Goal: Task Accomplishment & Management: Use online tool/utility

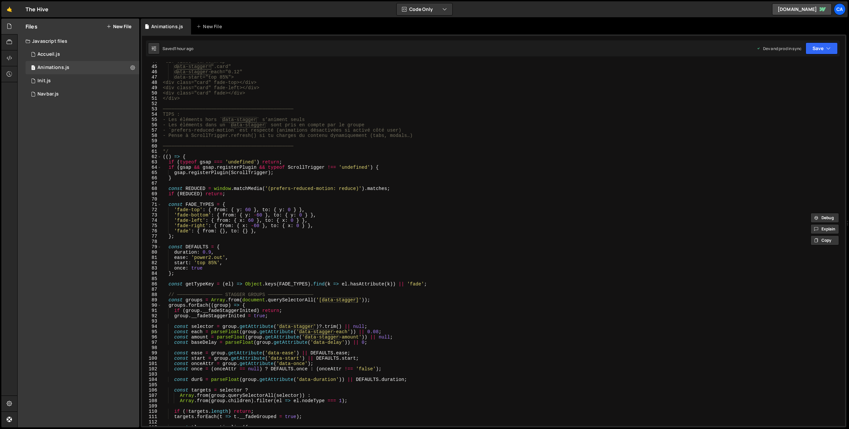
scroll to position [232, 0]
click at [214, 262] on div "<div class="cards_wrap" data-stagger=".card" data-stagger-each="0.12" data-star…" at bounding box center [502, 246] width 681 height 374
click at [824, 49] on button "Save" at bounding box center [822, 48] width 32 height 12
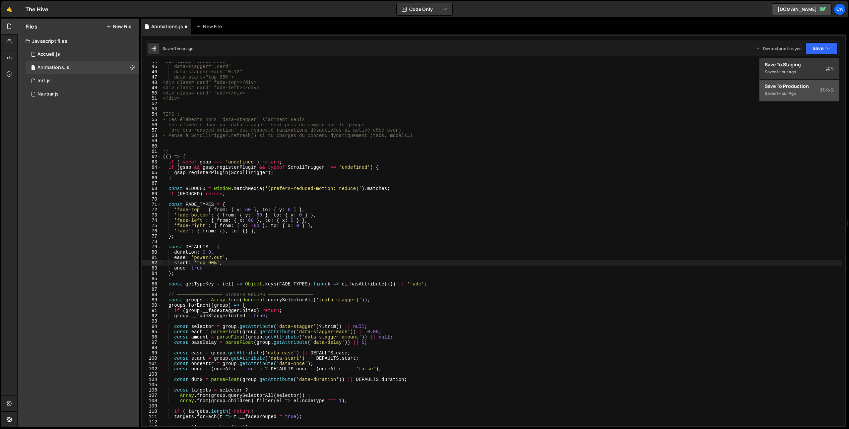
click at [781, 94] on div "1 hour ago" at bounding box center [786, 94] width 20 height 6
drag, startPoint x: 211, startPoint y: 263, endPoint x: 255, endPoint y: 270, distance: 45.3
click at [211, 263] on div "<div class="cards_wrap" data-stagger=".card" data-stagger-each="0.12" data-star…" at bounding box center [502, 246] width 681 height 374
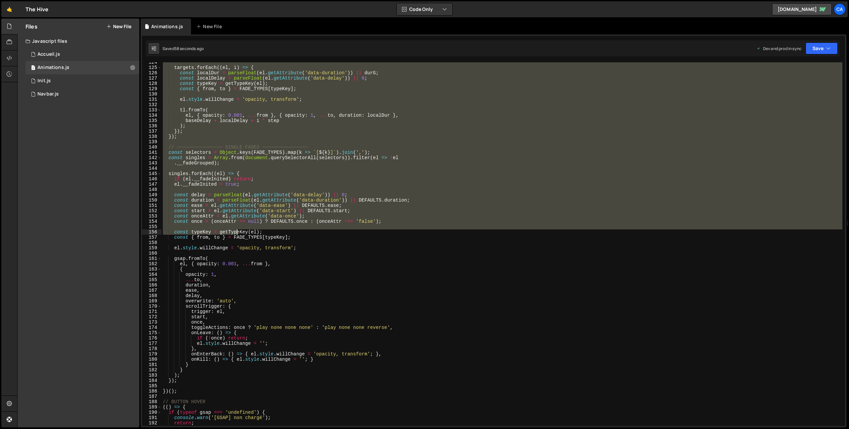
scroll to position [692, 0]
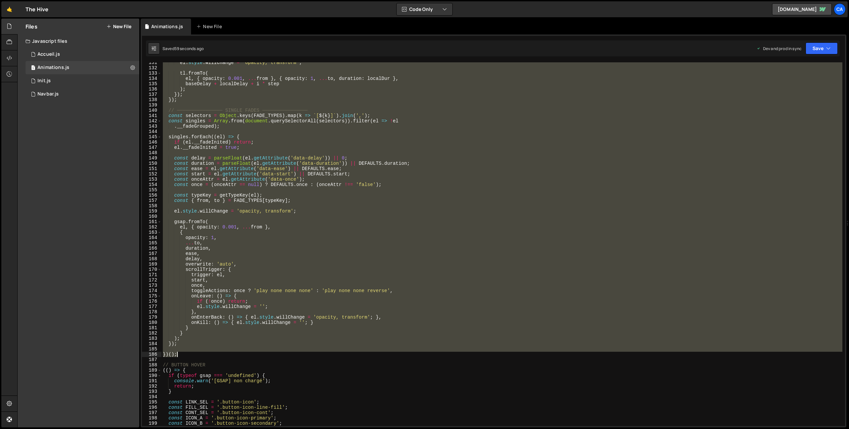
drag, startPoint x: 162, startPoint y: 65, endPoint x: 215, endPoint y: 354, distance: 293.2
click at [215, 354] on div "el . style . willChange = 'opacity, transform' ; tl . fromTo ( el , { opacity :…" at bounding box center [502, 247] width 681 height 374
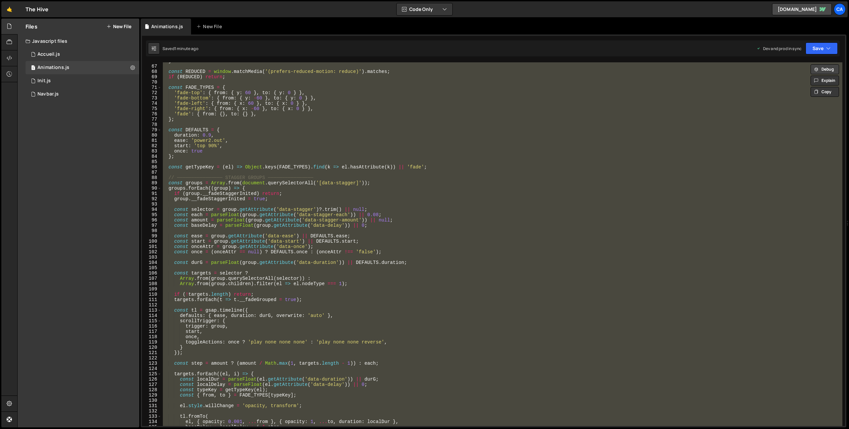
scroll to position [346, 0]
click at [225, 146] on div "} const REDUCED = window . matchMedia ( '(prefers-reduced-motion: reduce)' ) . …" at bounding box center [502, 244] width 681 height 364
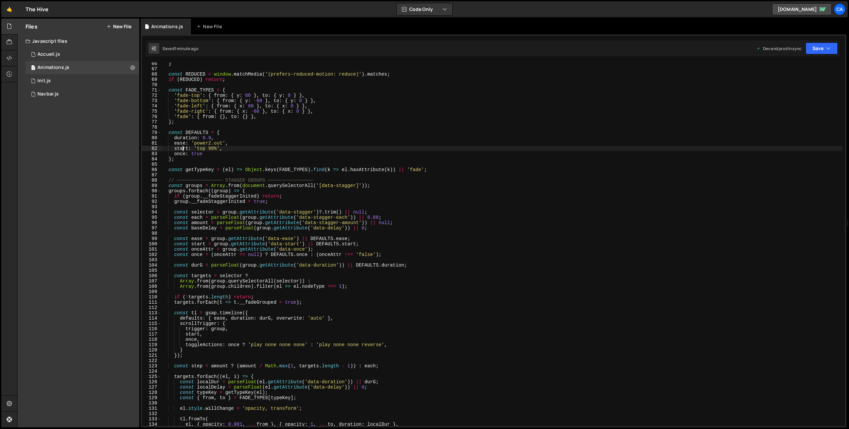
click at [181, 148] on div "} const REDUCED = window . matchMedia ( '(prefers-reduced-motion: reduce)' ) . …" at bounding box center [502, 248] width 681 height 374
drag, startPoint x: 181, startPoint y: 148, endPoint x: 225, endPoint y: 147, distance: 43.4
click at [225, 147] on div "} const REDUCED = window . matchMedia ( '(prefers-reduced-motion: reduce)' ) . …" at bounding box center [502, 248] width 681 height 374
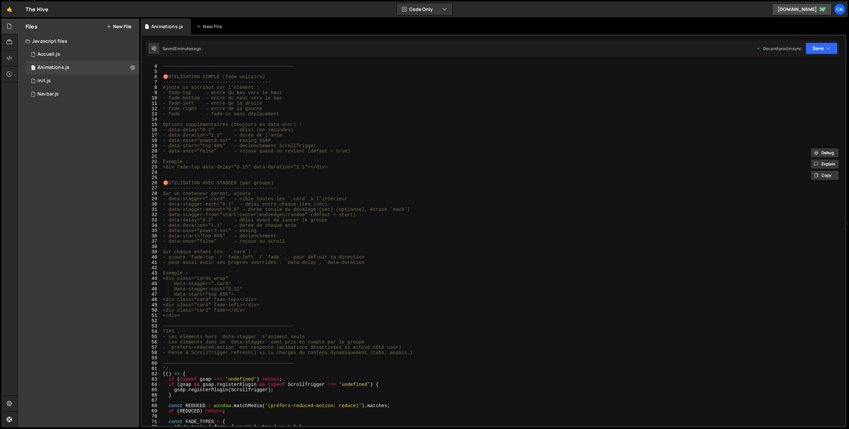
scroll to position [27, 0]
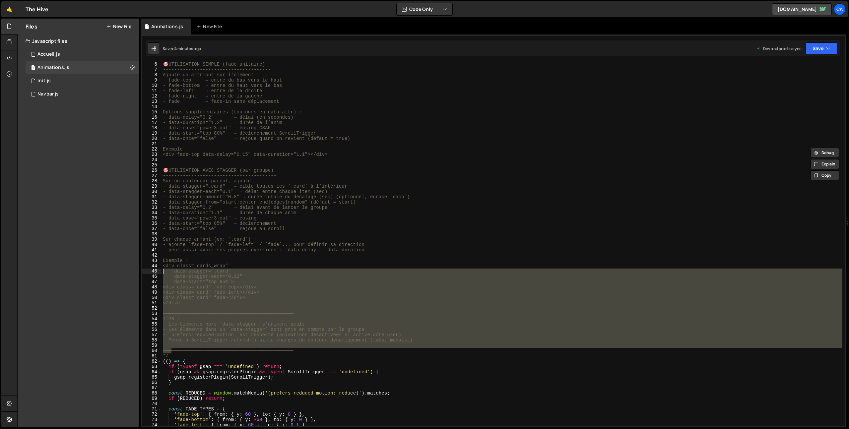
drag, startPoint x: 170, startPoint y: 354, endPoint x: 156, endPoint y: 280, distance: 75.3
click at [141, 231] on div "1 Type cmd + s to save your Javascript file. הההההההההההההההההההההההההההההההההה…" at bounding box center [494, 230] width 706 height 393
type textarea "- data-once="false" → rejoue au scroll"
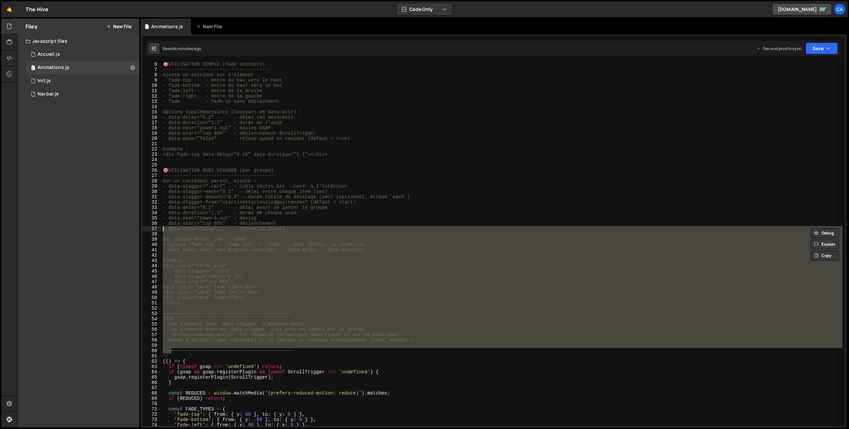
drag, startPoint x: 167, startPoint y: 345, endPoint x: 172, endPoint y: 352, distance: 8.8
click at [167, 345] on div "🎯 UTILISATION SIMPLE (fade unitaire) -------------------------------------- Ajo…" at bounding box center [502, 244] width 681 height 364
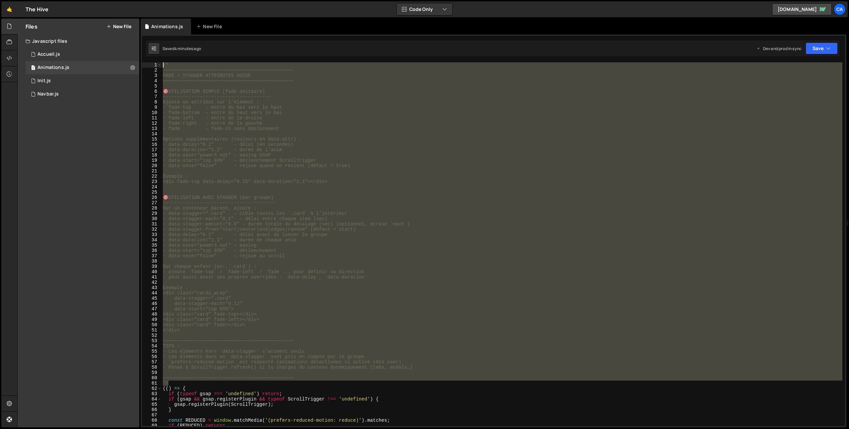
scroll to position [0, 0]
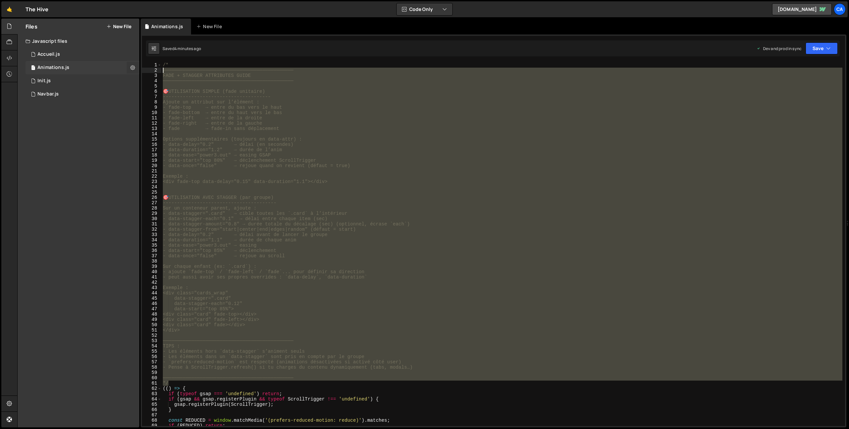
drag, startPoint x: 169, startPoint y: 351, endPoint x: 138, endPoint y: 70, distance: 282.3
click at [138, 70] on div "Files New File Javascript files 1 Accueil.js 0 1 Animations.js 0 1 Init.js 0 1" at bounding box center [433, 223] width 832 height 409
click at [225, 354] on div "/* ────────────────────────────────────────────── FADE + STAGGER ATTRIBUTES GUI…" at bounding box center [502, 249] width 681 height 374
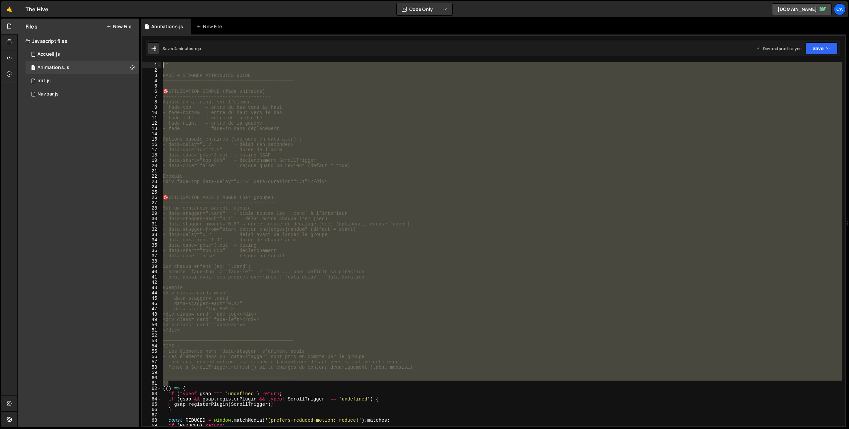
drag, startPoint x: 172, startPoint y: 383, endPoint x: 124, endPoint y: -47, distance: 432.1
click at [124, 0] on html "Projects [GEOGRAPHIC_DATA] Blog Ca Projects Your Teams Invite team member Accou…" at bounding box center [424, 214] width 849 height 429
type textarea "/* ──────────────────────────────────────────────"
paste textarea
click at [196, 375] on div "/* ────────────────────────────────────────────── FADE + STAGGER ATTRIBUTES GUI…" at bounding box center [502, 244] width 681 height 364
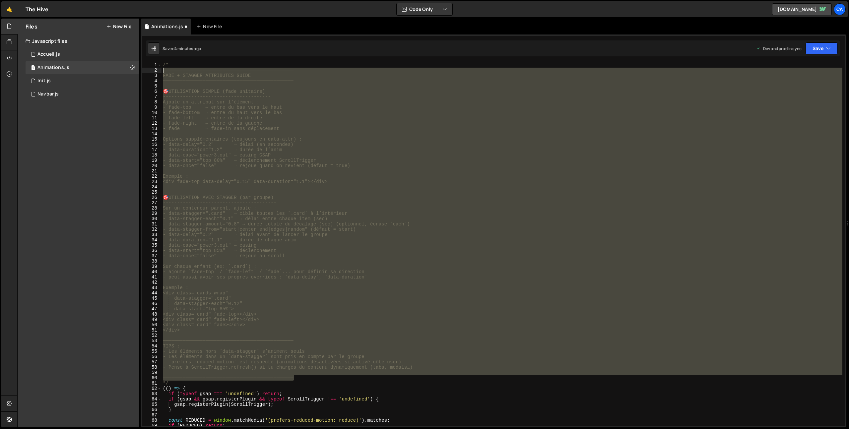
drag, startPoint x: 299, startPoint y: 377, endPoint x: 158, endPoint y: 72, distance: 336.7
click at [158, 72] on div "────────────────────────────────────────────── 1 2 3 4 5 6 7 8 9 10 11 12 13 14…" at bounding box center [493, 244] width 703 height 364
type textarea "────────────────────────────────────────────── FADE + STAGGER ATTRIBUTES GUIDE"
paste textarea
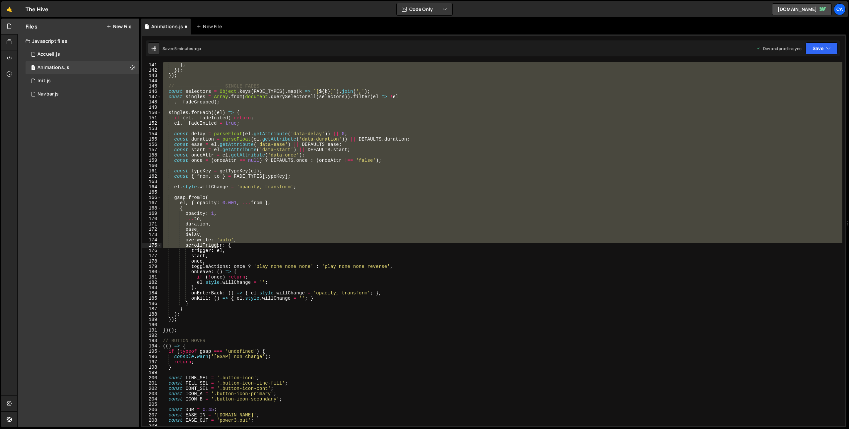
scroll to position [743, 0]
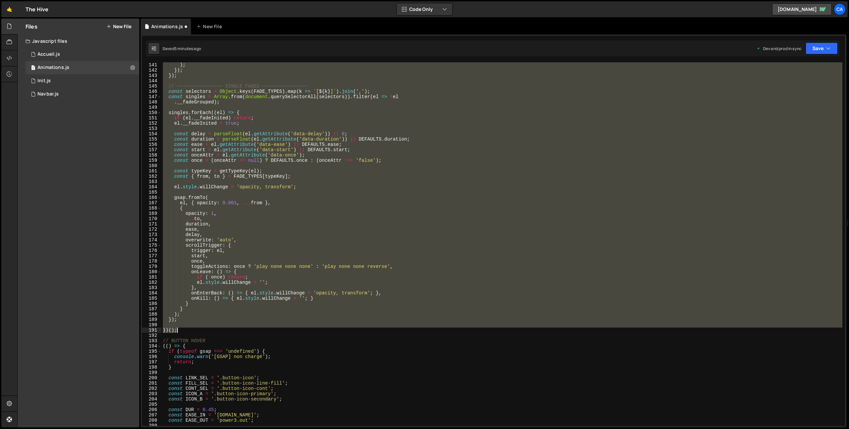
drag, startPoint x: 163, startPoint y: 130, endPoint x: 199, endPoint y: 331, distance: 204.4
click at [199, 331] on div ") ; }) ; }) ; // ──────────────── SINGLE FADES ──────────────── const selectors…" at bounding box center [502, 249] width 681 height 374
paste textarea
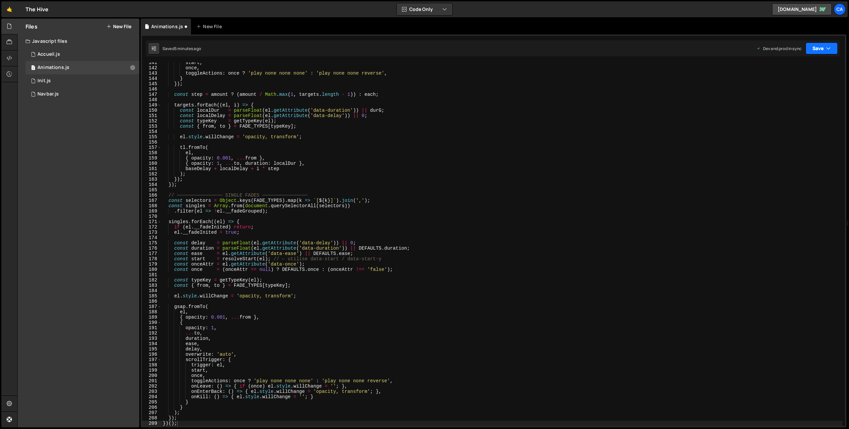
click at [812, 46] on button "Save" at bounding box center [822, 48] width 32 height 12
click at [807, 90] on div "Saved 5 minutes ago" at bounding box center [799, 94] width 69 height 8
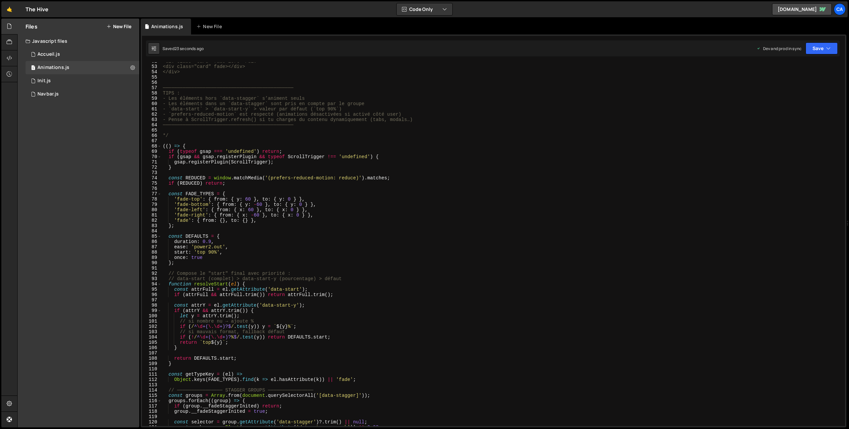
scroll to position [314, 0]
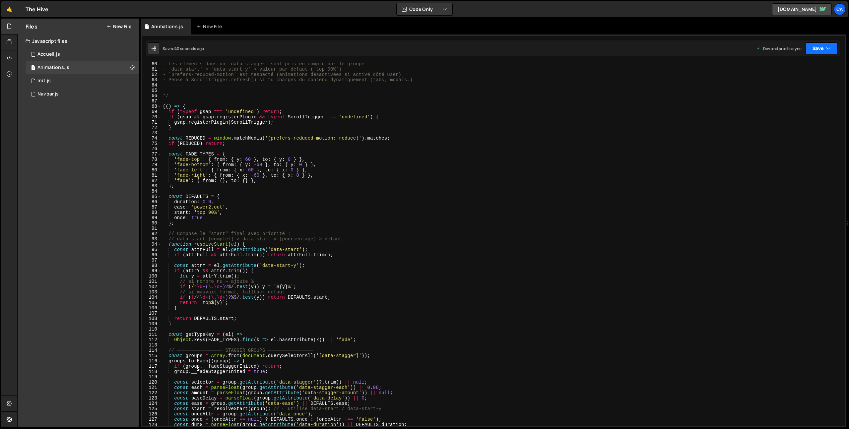
click at [810, 51] on button "Save" at bounding box center [822, 48] width 32 height 12
click at [792, 95] on div "39 seconds ago" at bounding box center [791, 94] width 30 height 6
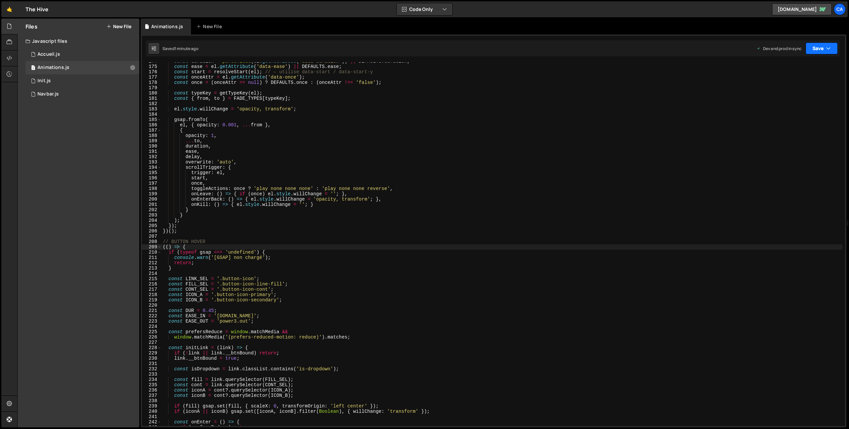
click at [812, 48] on button "Save" at bounding box center [822, 48] width 32 height 12
click at [802, 96] on div "Saved 1 minute ago" at bounding box center [799, 94] width 69 height 8
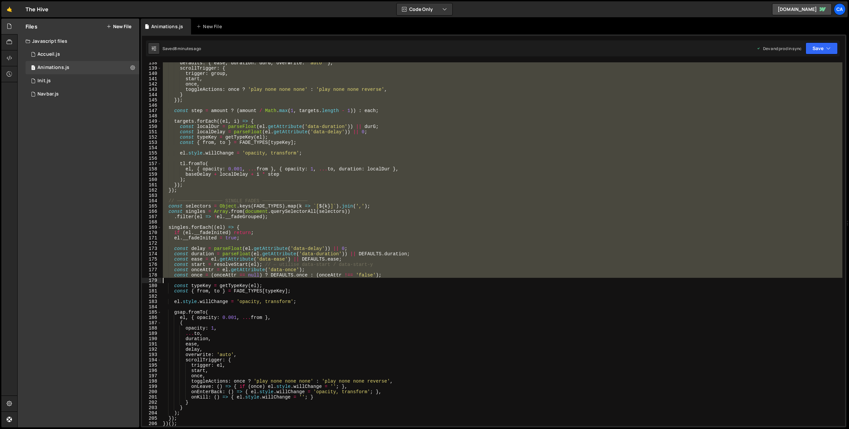
scroll to position [772, 0]
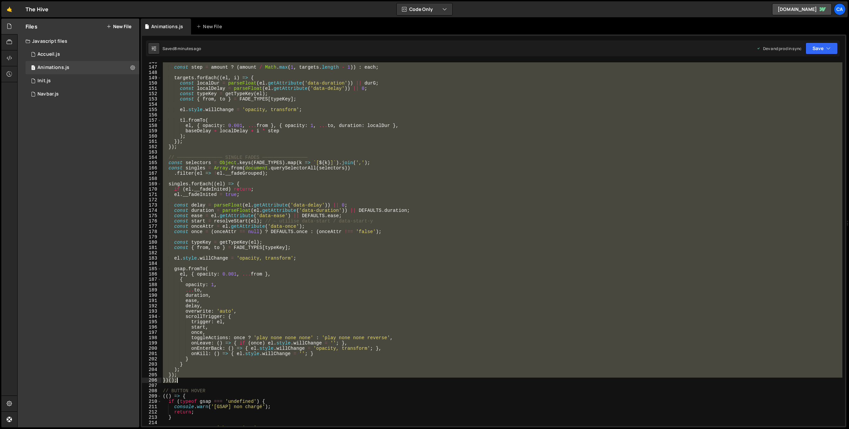
drag, startPoint x: 162, startPoint y: 231, endPoint x: 199, endPoint y: 380, distance: 152.7
click at [199, 380] on div "const step = amount ? ( amount / Math . max ( 1 , targets . length - 1 )) : eac…" at bounding box center [502, 246] width 681 height 374
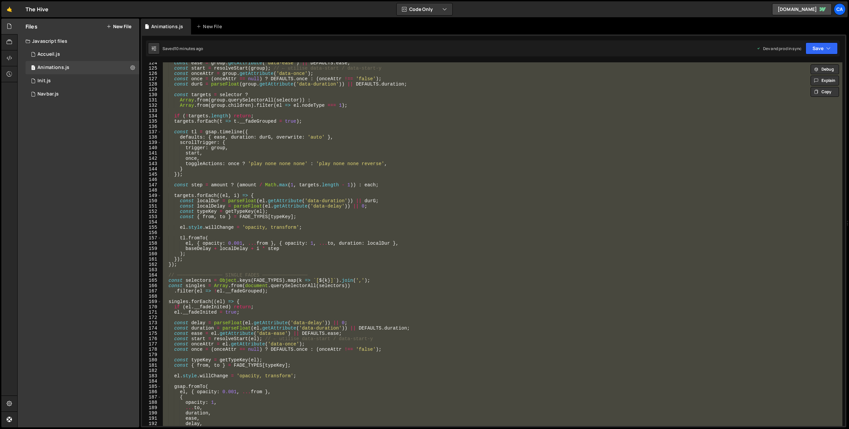
scroll to position [660, 0]
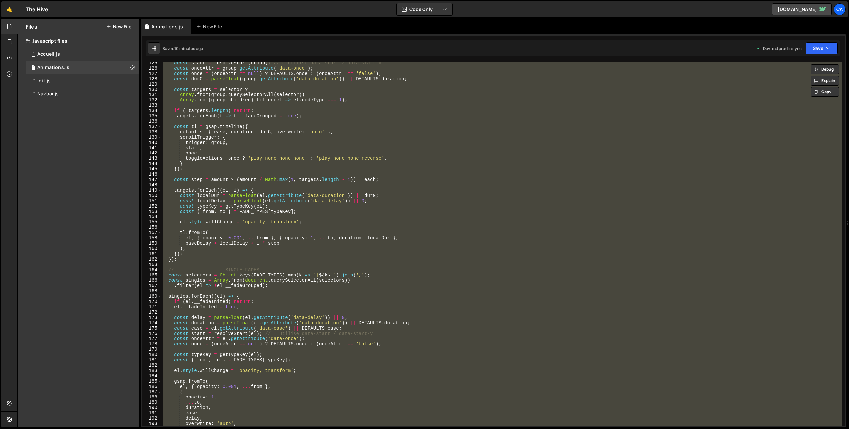
click at [382, 224] on div "const start = resolveStart ( group ) ; // ← utilise data-start / data-start-y c…" at bounding box center [502, 244] width 681 height 364
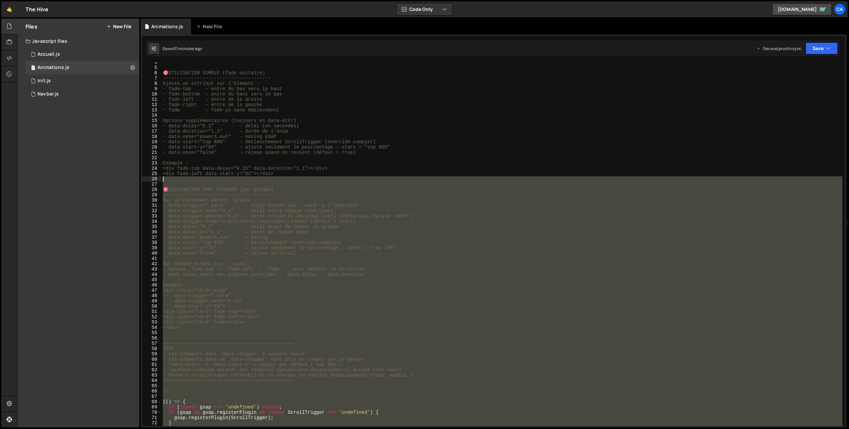
scroll to position [80, 0]
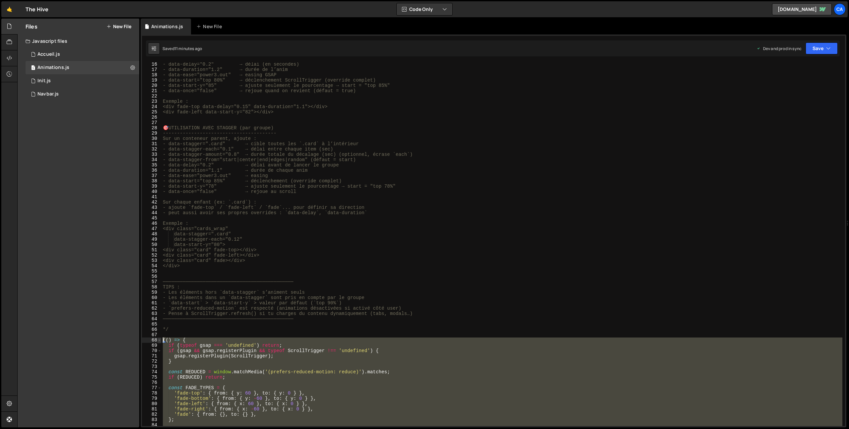
drag, startPoint x: 179, startPoint y: 261, endPoint x: 160, endPoint y: 340, distance: 80.6
click at [160, 340] on div "el.style.willChange = 'opacity, transform'; 16 17 18 19 20 21 22 23 24 25 26 27…" at bounding box center [493, 244] width 703 height 364
type textarea "(() => { if (typeof gsap === 'undefined') return;"
paste textarea
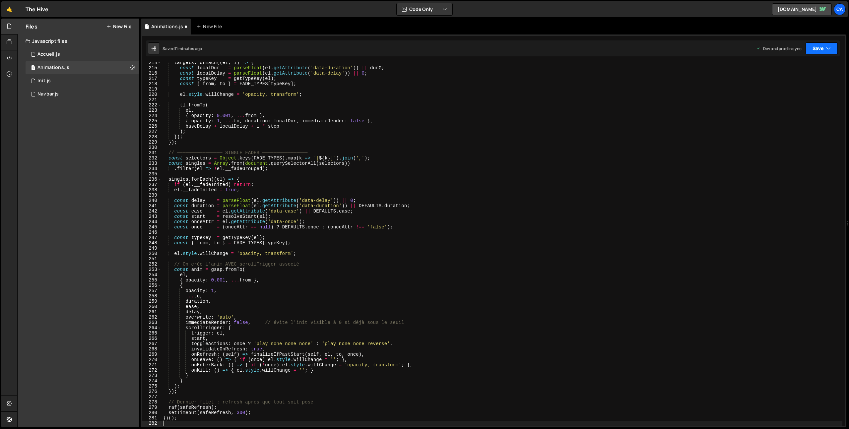
click at [820, 50] on button "Save" at bounding box center [822, 48] width 32 height 12
click at [794, 91] on div "10 minutes ago" at bounding box center [790, 94] width 28 height 6
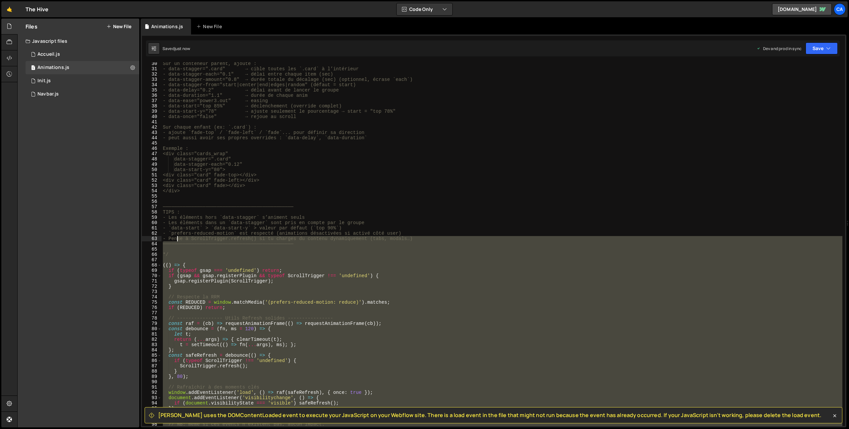
scroll to position [155, 0]
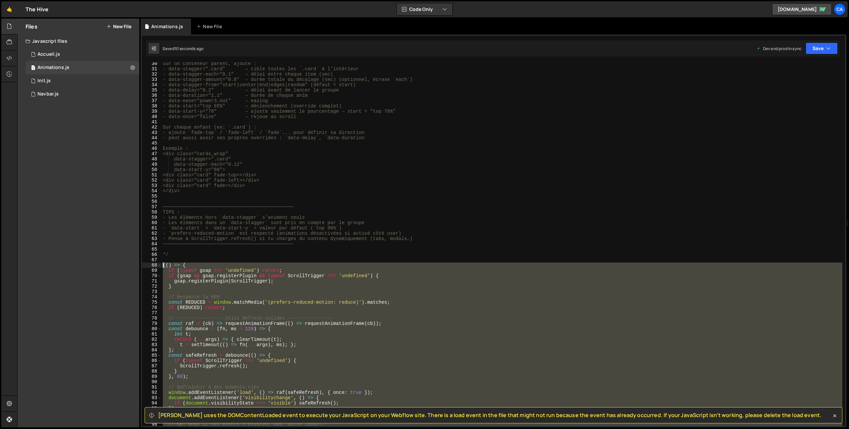
drag, startPoint x: 185, startPoint y: 315, endPoint x: 144, endPoint y: 263, distance: 65.6
click at [144, 263] on div "})(); 30 31 32 33 34 35 36 37 38 39 40 41 42 43 44 45 46 47 48 49 50 51 52 53 5…" at bounding box center [493, 244] width 703 height 364
type textarea "(() => { if (typeof gsap === 'undefined') return;"
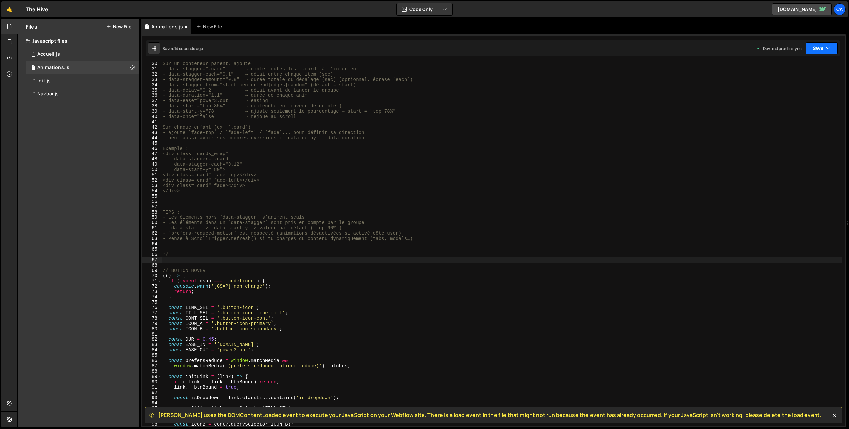
click at [822, 51] on button "Save" at bounding box center [822, 48] width 32 height 12
click at [814, 91] on div "Saved 13 seconds ago" at bounding box center [799, 94] width 69 height 8
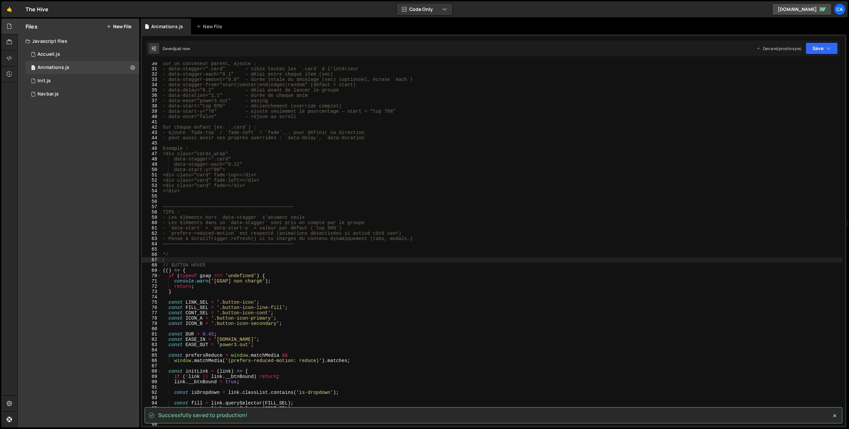
type textarea "*/"
click at [173, 256] on div "Sur un conteneur parent, ajoute : - data-stagger=".card" → cible toutes les `.c…" at bounding box center [502, 248] width 681 height 374
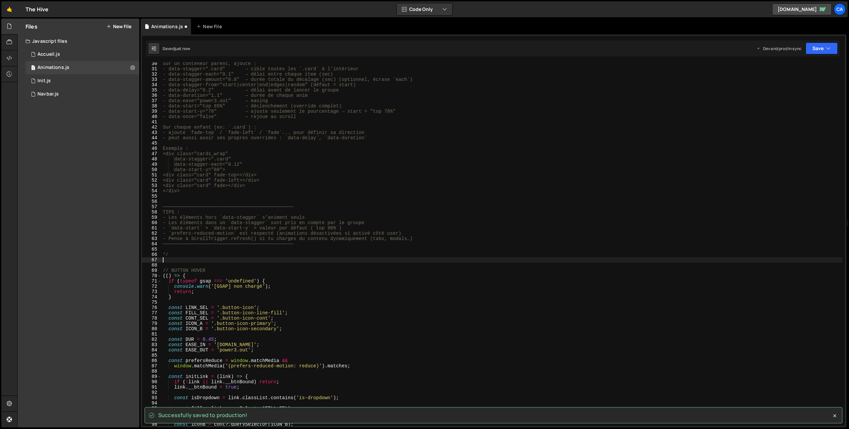
paste textarea
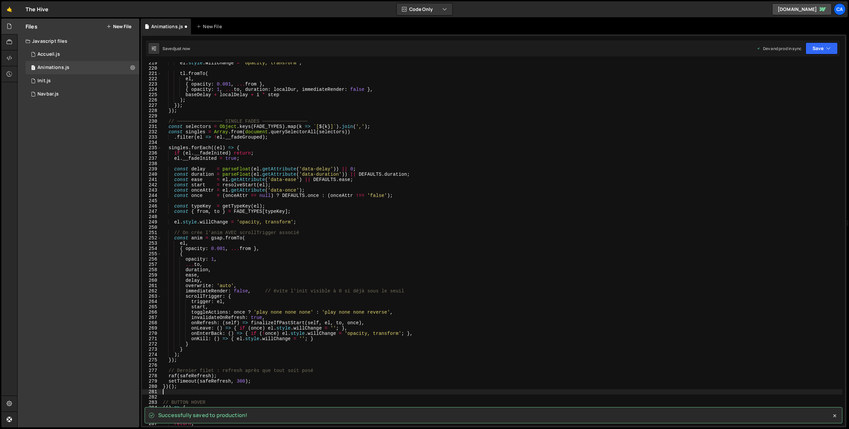
scroll to position [1270, 0]
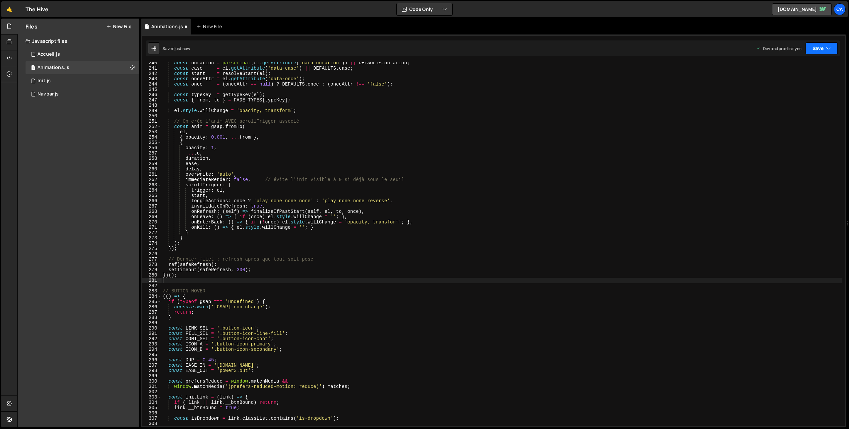
click at [824, 53] on button "Save" at bounding box center [822, 48] width 32 height 12
click at [797, 95] on div "Saved just now" at bounding box center [799, 94] width 69 height 8
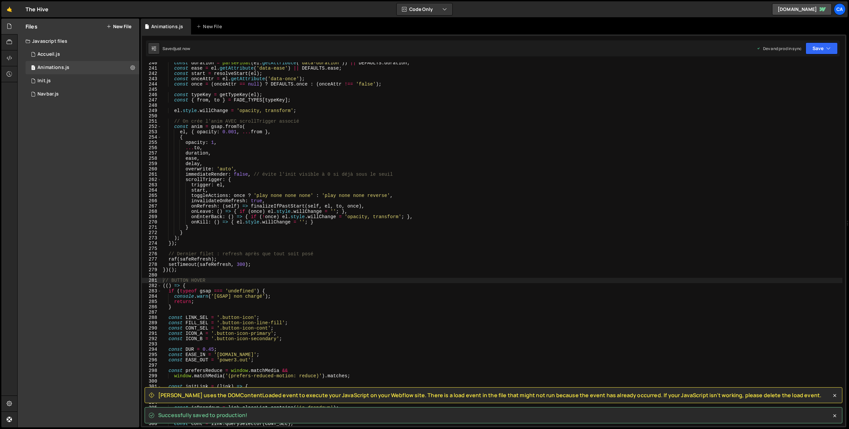
click at [160, 399] on span "[PERSON_NAME] uses the DOMContentLoaded event to execute your JavaScript on you…" at bounding box center [489, 395] width 663 height 7
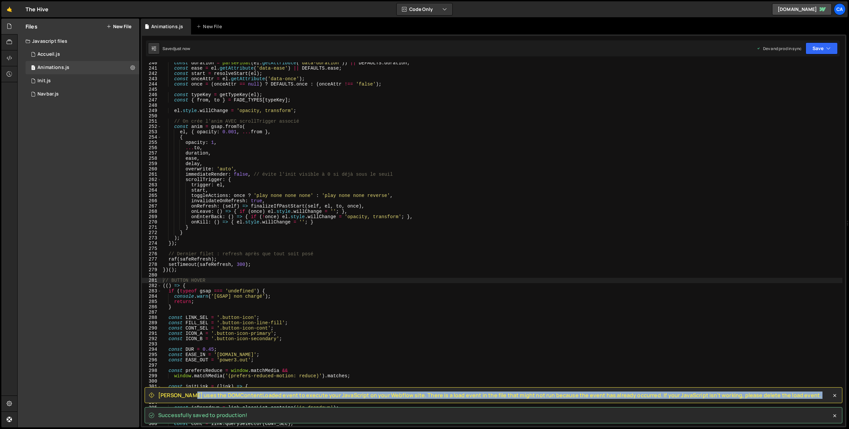
drag, startPoint x: 160, startPoint y: 399, endPoint x: 793, endPoint y: 395, distance: 633.4
click at [793, 395] on div "[PERSON_NAME] uses the DOMContentLoaded event to execute your JavaScript on you…" at bounding box center [494, 395] width 698 height 16
copy div "[PERSON_NAME] uses the DOMContentLoaded event to execute your JavaScript on you…"
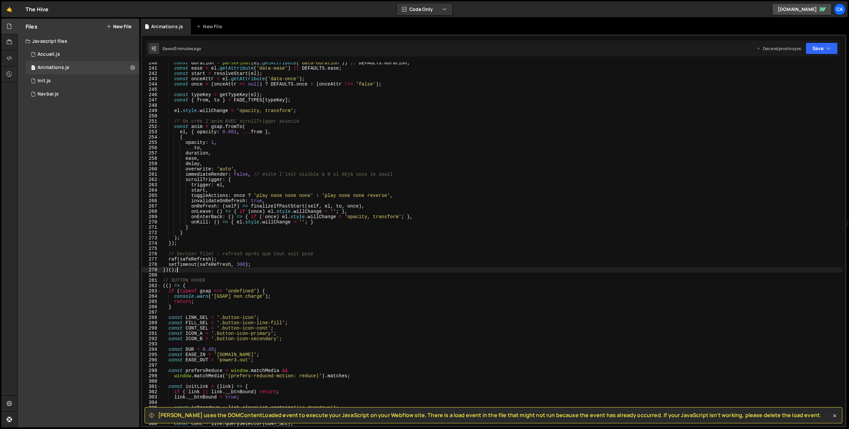
click at [183, 271] on div "const duration = parseFloat ( el . getAttribute ( 'data-duration' )) || DEFAULT…" at bounding box center [502, 247] width 681 height 374
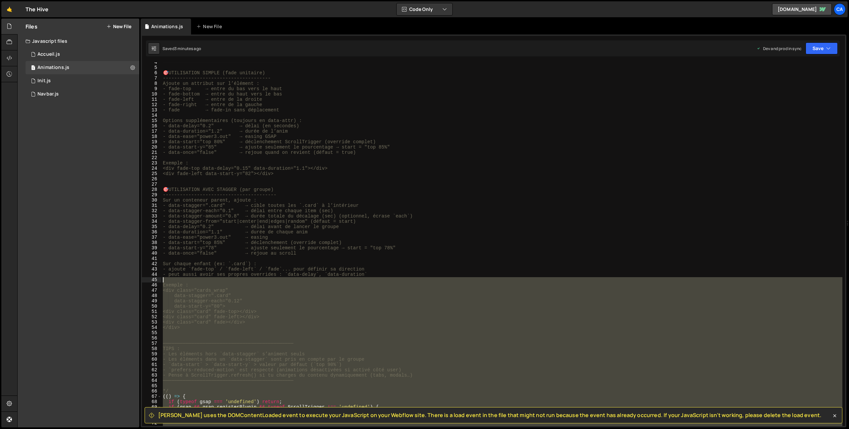
scroll to position [118, 0]
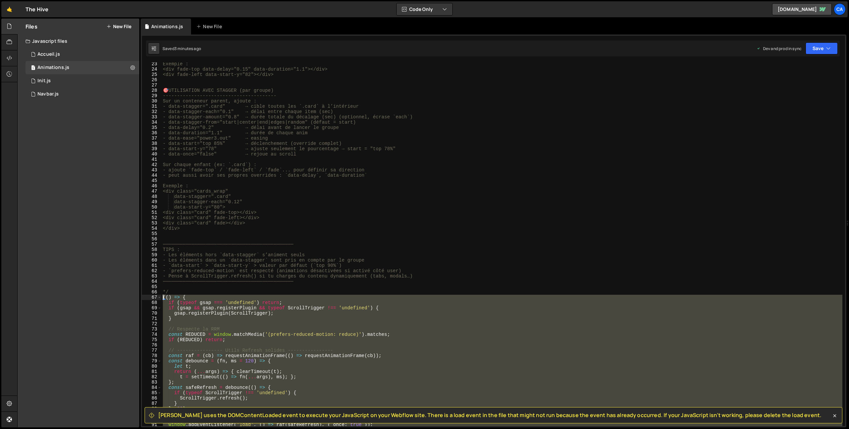
drag, startPoint x: 182, startPoint y: 270, endPoint x: 157, endPoint y: 297, distance: 37.3
click at [157, 297] on div "})(); 23 24 25 26 27 28 29 30 31 32 33 34 35 36 37 38 39 40 41 42 43 44 45 46 4…" at bounding box center [493, 244] width 703 height 364
type textarea "(() => { if (typeof gsap === 'undefined') return;"
paste textarea
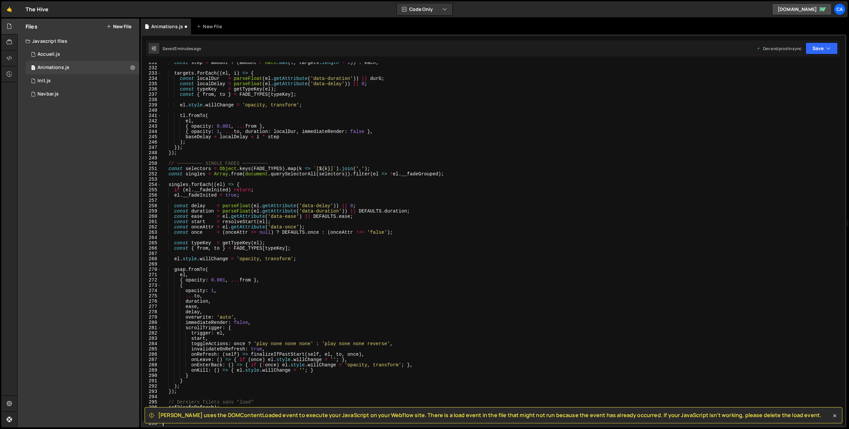
scroll to position [1302, 0]
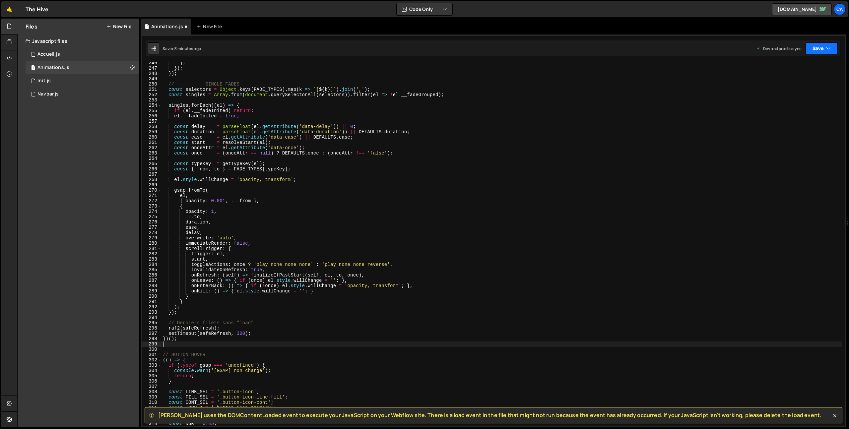
click at [815, 48] on button "Save" at bounding box center [822, 48] width 32 height 12
click at [793, 89] on button "Save to Production S Saved 3 minutes ago" at bounding box center [799, 91] width 80 height 22
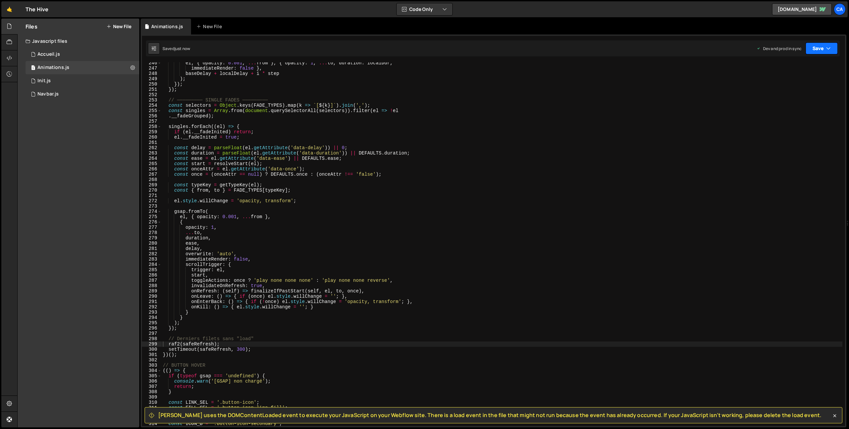
click at [831, 50] on button "Save" at bounding box center [822, 48] width 32 height 12
click at [798, 85] on div "Save to Production S" at bounding box center [799, 86] width 69 height 7
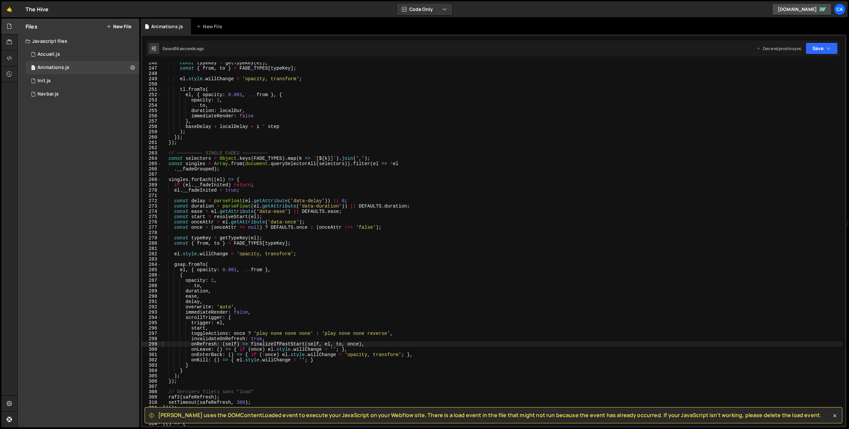
click at [165, 418] on span "[PERSON_NAME] uses the DOMContentLoaded event to execute your JavaScript on you…" at bounding box center [489, 415] width 663 height 7
click at [167, 415] on span "[PERSON_NAME] uses the DOMContentLoaded event to execute your JavaScript on you…" at bounding box center [489, 415] width 663 height 7
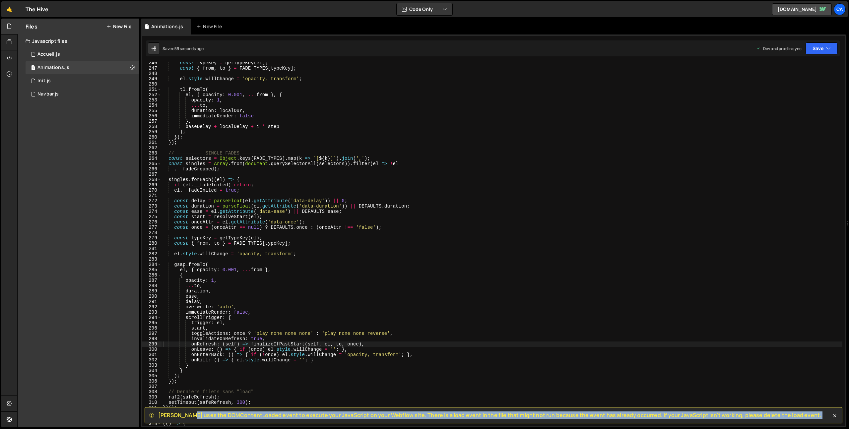
drag, startPoint x: 167, startPoint y: 414, endPoint x: 820, endPoint y: 417, distance: 653.0
click at [820, 417] on div "[PERSON_NAME] uses the DOMContentLoaded event to execute your JavaScript on you…" at bounding box center [494, 415] width 698 height 16
copy div "Loremi dolo sit AMETconsecTetura elits do eiusmod temp InciDidunt ut labo Etdol…"
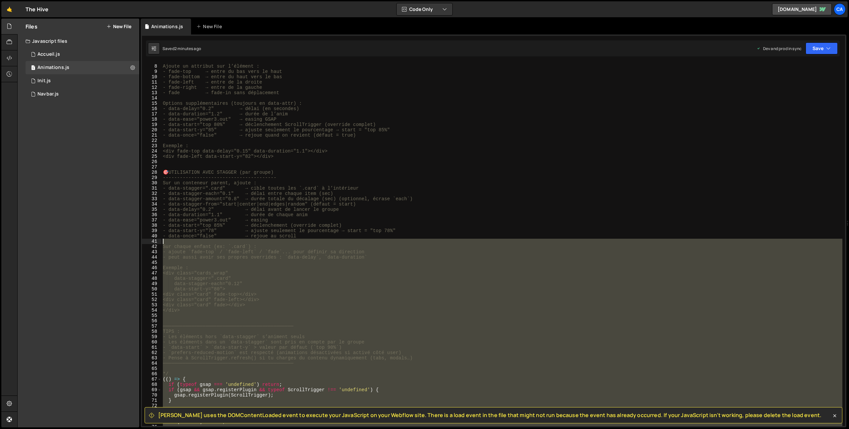
scroll to position [88, 0]
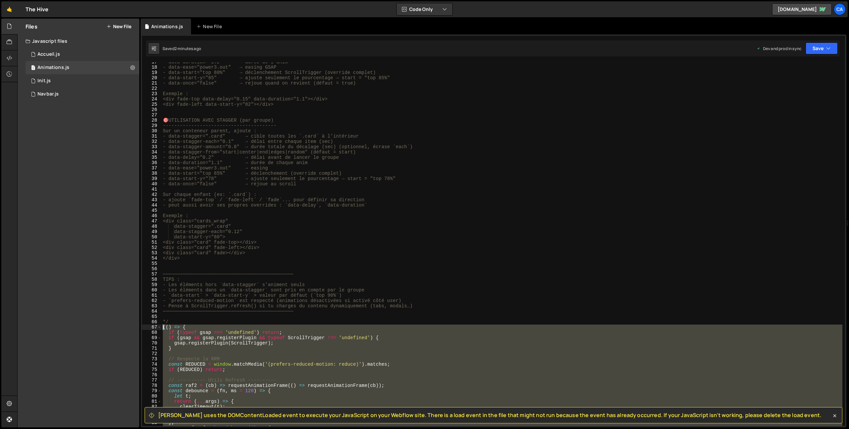
drag, startPoint x: 183, startPoint y: 317, endPoint x: 146, endPoint y: 327, distance: 38.4
click at [147, 327] on div "})(); 17 18 19 20 21 22 23 24 25 26 27 28 29 30 31 32 33 34 35 36 37 38 39 40 4…" at bounding box center [493, 244] width 703 height 364
paste textarea "})()"
type textarea "})();"
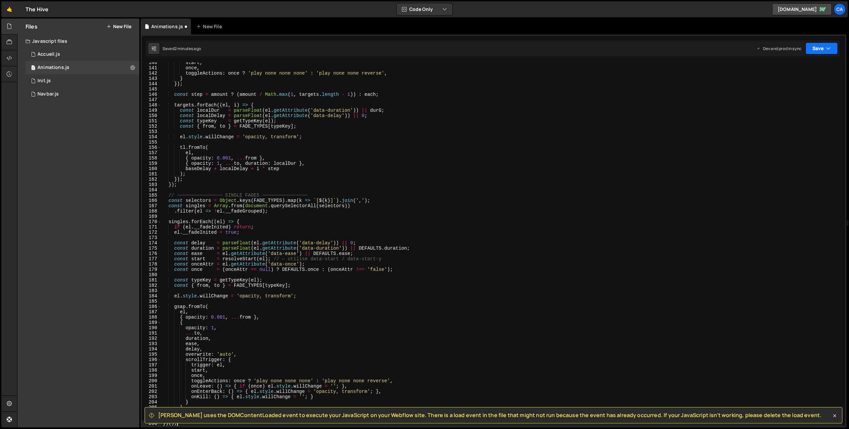
click at [819, 52] on button "Save" at bounding box center [822, 48] width 32 height 12
click at [801, 83] on div "Save to Production S" at bounding box center [799, 86] width 69 height 7
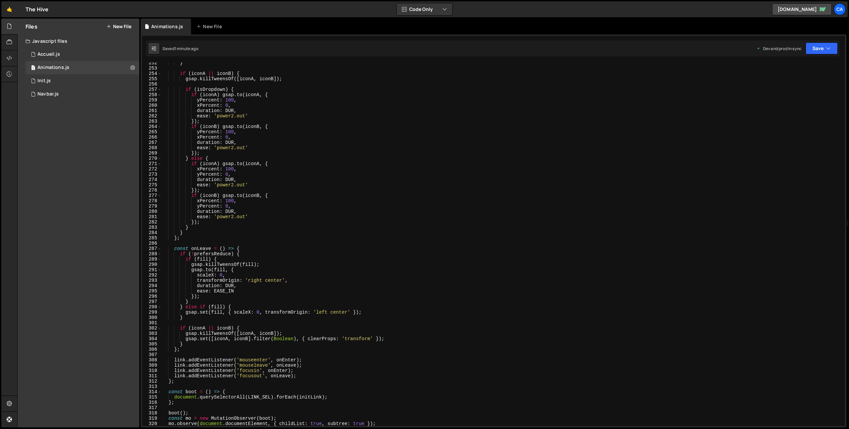
scroll to position [1336, 0]
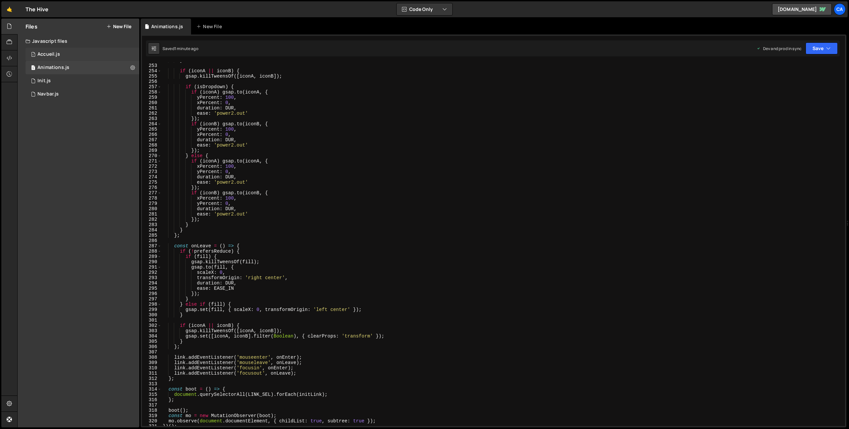
click at [39, 52] on div "Accueil.js" at bounding box center [48, 54] width 23 height 6
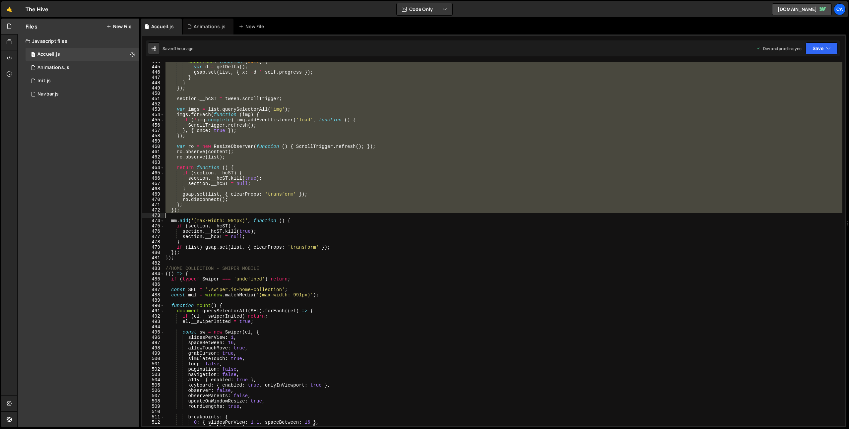
scroll to position [2379, 0]
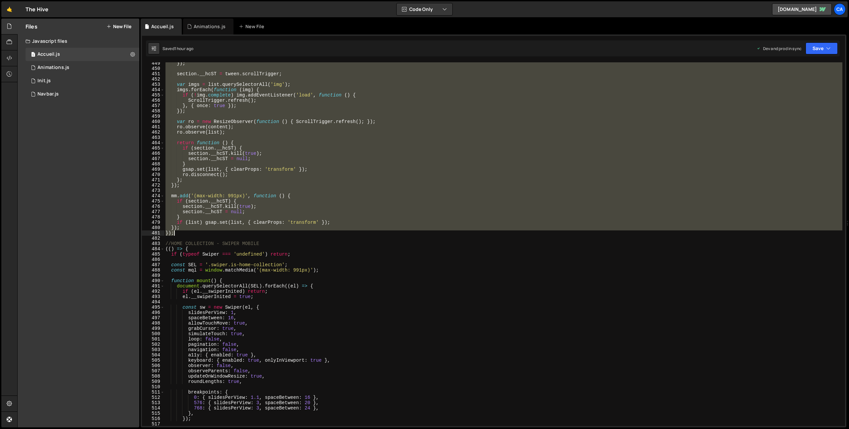
drag, startPoint x: 165, startPoint y: 148, endPoint x: 189, endPoint y: 234, distance: 89.1
click at [189, 234] on div "}) ; section . __hcST = tween . scrollTrigger ; var imgs = list . querySelector…" at bounding box center [503, 248] width 678 height 374
click at [186, 233] on div "}) ; section . __hcST = tween . scrollTrigger ; var imgs = list . querySelector…" at bounding box center [503, 244] width 678 height 364
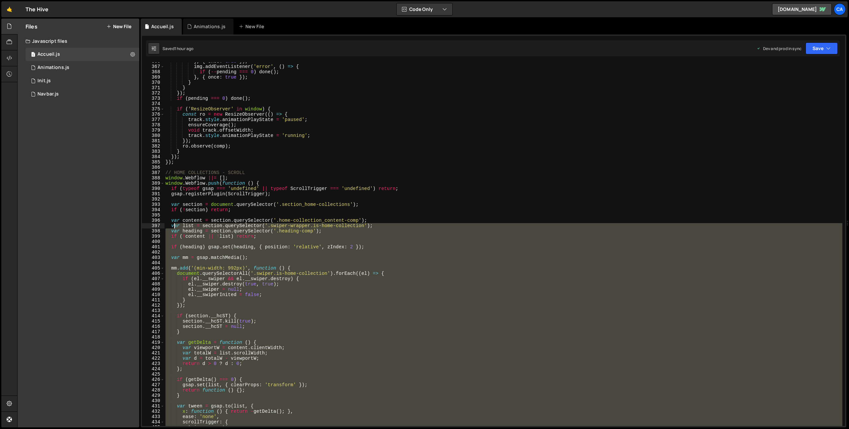
scroll to position [1904, 0]
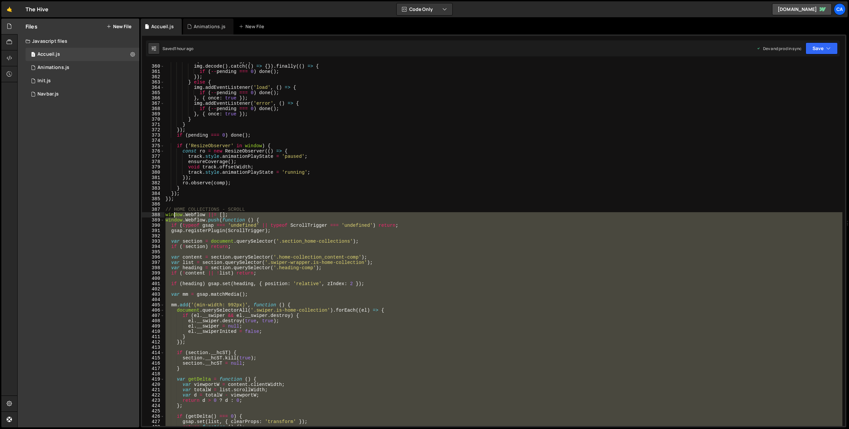
drag, startPoint x: 176, startPoint y: 220, endPoint x: 174, endPoint y: 215, distance: 6.0
click at [174, 215] on div "if ( 'decode' in img ) { img . decode ( ) . catch (( ) => { }) . finally (( ) =…" at bounding box center [503, 245] width 678 height 374
type textarea "window.Webflow ||= []; window.Webflow.push(function () {"
click at [195, 26] on div "Animations.js" at bounding box center [210, 26] width 32 height 7
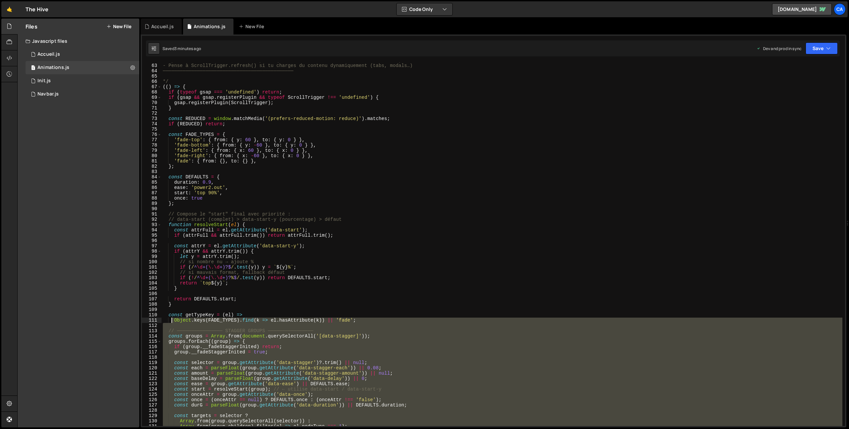
scroll to position [226, 0]
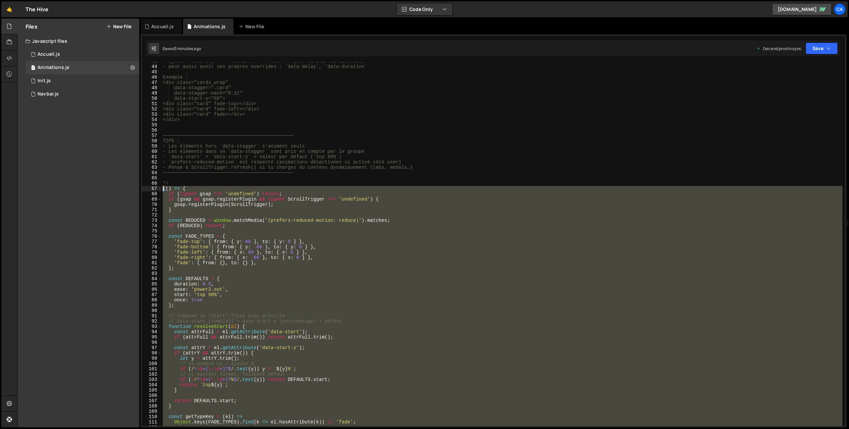
drag, startPoint x: 180, startPoint y: 347, endPoint x: 132, endPoint y: 190, distance: 164.5
click at [132, 190] on div "Files New File Javascript files 1 Accueil.js 0 1 Animations.js 0 1 Init.js 0 1" at bounding box center [433, 223] width 832 height 409
type textarea "(() => { if (typeof gsap === 'undefined') return;"
paste textarea
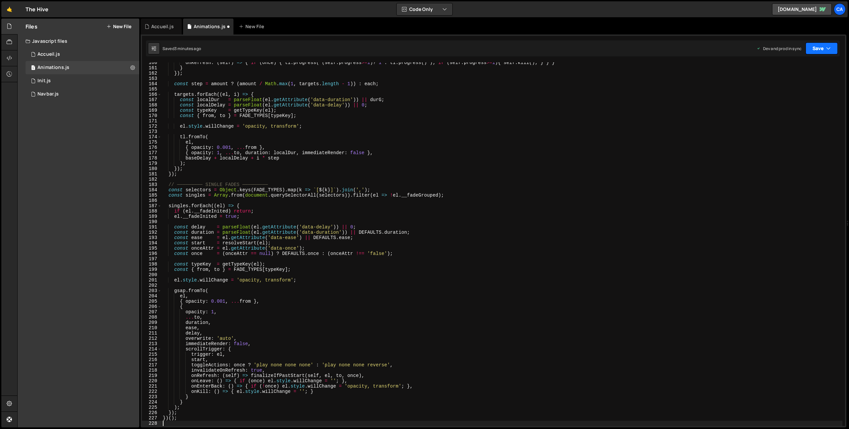
click at [823, 49] on button "Save" at bounding box center [822, 48] width 32 height 12
click at [801, 86] on div "Save to Production S" at bounding box center [799, 86] width 69 height 7
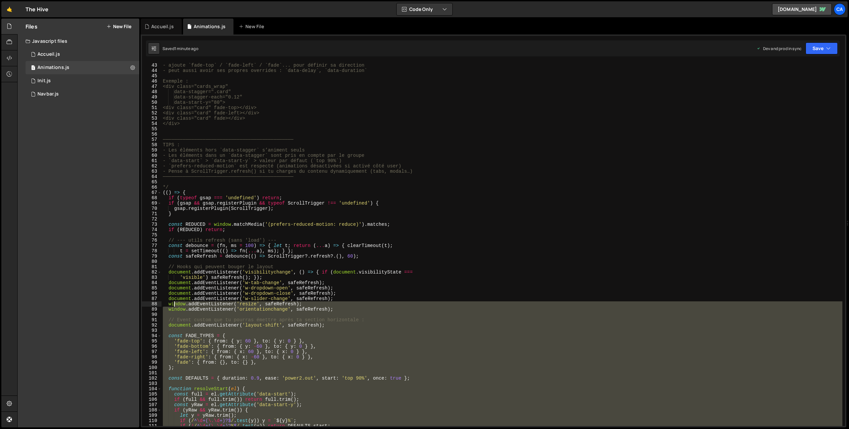
scroll to position [161, 0]
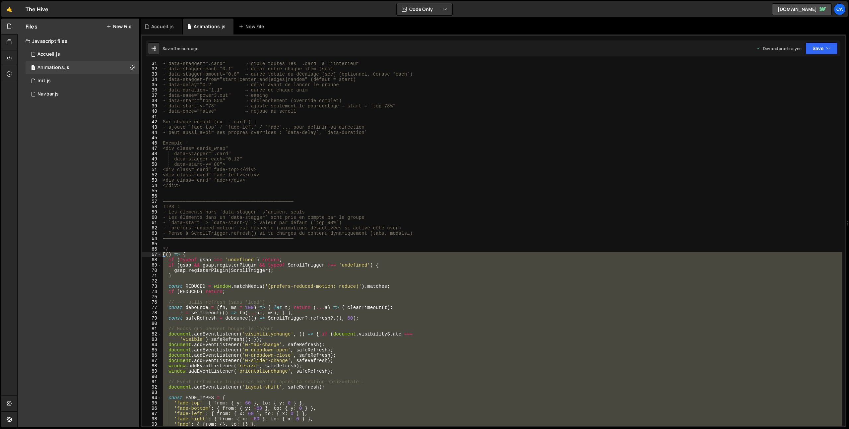
drag, startPoint x: 184, startPoint y: 372, endPoint x: 153, endPoint y: 254, distance: 121.9
click at [153, 254] on div "})(); 31 32 33 34 35 36 37 38 39 40 41 42 43 44 45 46 47 48 49 50 51 52 53 54 5…" at bounding box center [493, 244] width 703 height 364
type textarea "(() => { if (typeof gsap === 'undefined') return;"
paste textarea
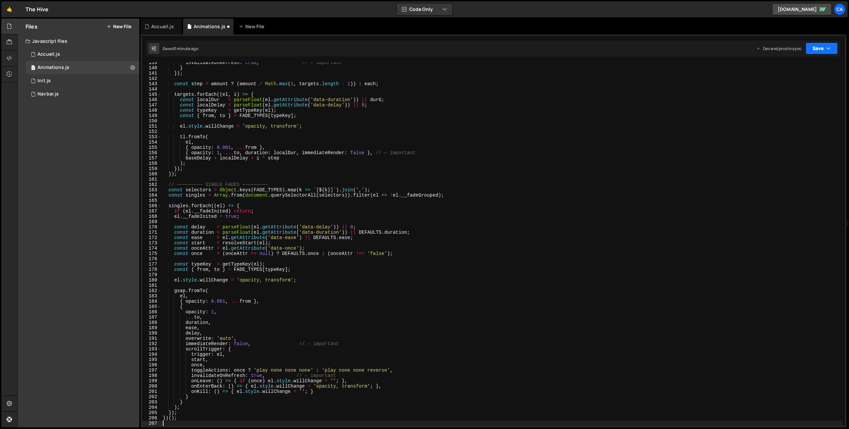
click at [818, 49] on button "Save" at bounding box center [822, 48] width 32 height 12
click at [803, 88] on div "Save to Production S" at bounding box center [799, 86] width 69 height 7
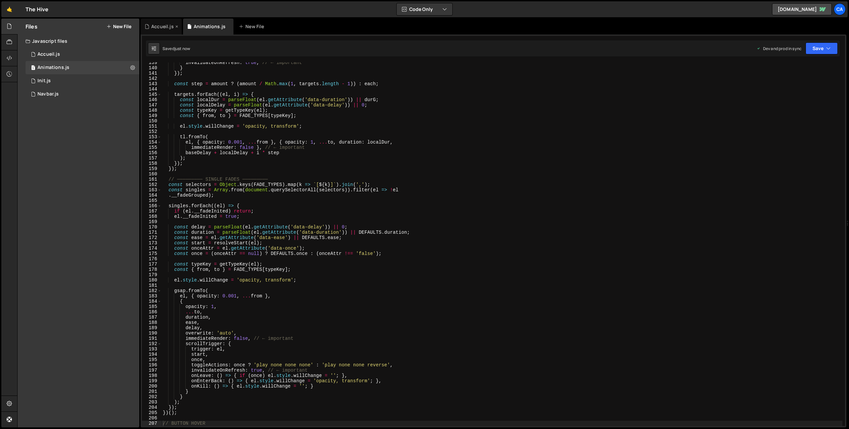
click at [158, 25] on div "Accueil.js" at bounding box center [162, 26] width 23 height 7
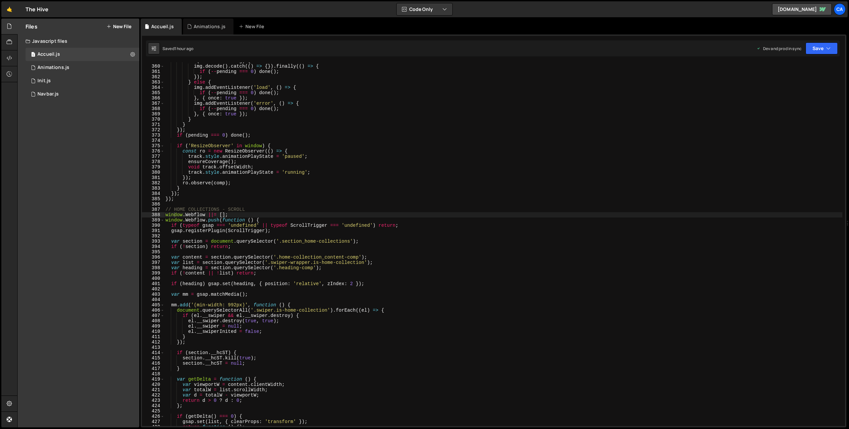
click at [172, 216] on div "if ( 'decode' in img ) { img . decode ( ) . catch (( ) => { }) . finally (( ) =…" at bounding box center [503, 245] width 678 height 374
drag, startPoint x: 164, startPoint y: 215, endPoint x: 180, endPoint y: 216, distance: 16.6
click at [181, 216] on div "window.Webflow ||= []; 359 360 361 362 363 364 365 366 367 368 369 370 371 372 …" at bounding box center [493, 244] width 703 height 364
click at [165, 215] on div "if ( 'decode' in img ) { img . decode ( ) . catch (( ) => { }) . finally (( ) =…" at bounding box center [503, 245] width 678 height 374
click at [164, 215] on div "if ( 'decode' in img ) { img . decode ( ) . catch (( ) => { }) . finally (( ) =…" at bounding box center [503, 245] width 678 height 374
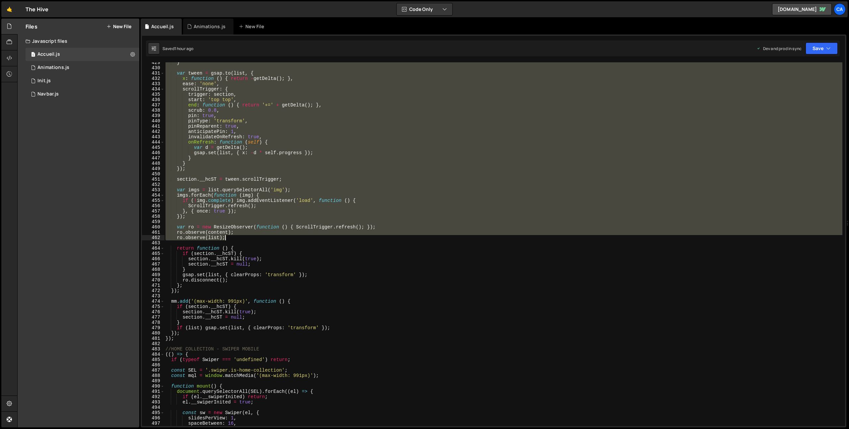
scroll to position [2286, 0]
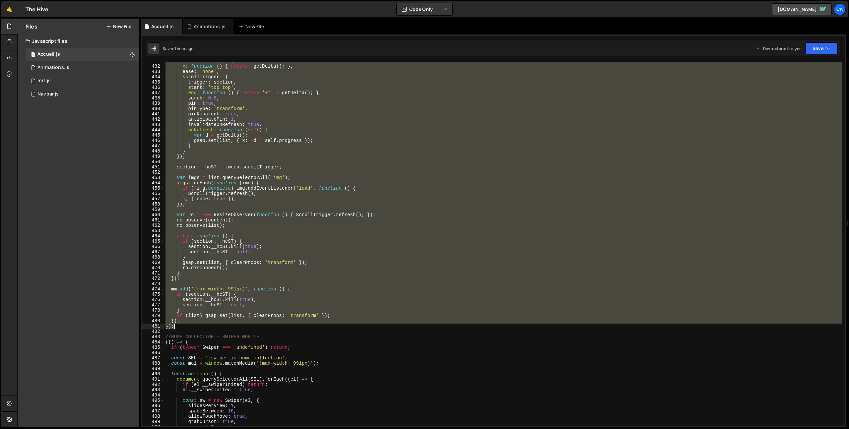
drag, startPoint x: 164, startPoint y: 215, endPoint x: 183, endPoint y: 325, distance: 111.4
click at [183, 325] on div "var tween = gsap . to ( list , { x : function ( ) { return - getDelta ( ) ; } ,…" at bounding box center [503, 245] width 678 height 374
type textarea "}); });"
paste textarea
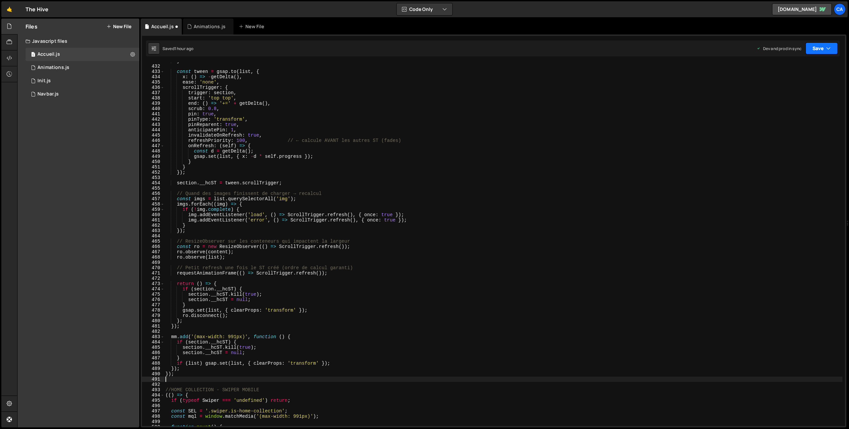
click at [821, 51] on button "Save" at bounding box center [822, 48] width 32 height 12
click at [794, 89] on button "Save to Production S Saved 1 hour ago" at bounding box center [799, 91] width 80 height 22
click at [200, 30] on div "Animations.js" at bounding box center [210, 26] width 32 height 7
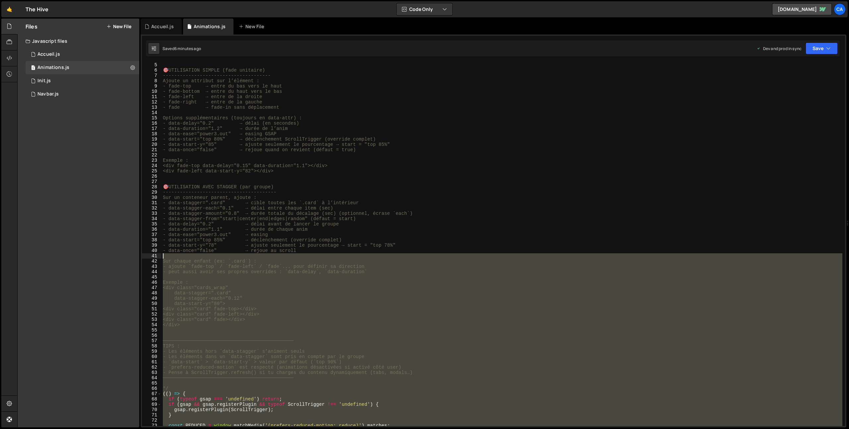
scroll to position [96, 0]
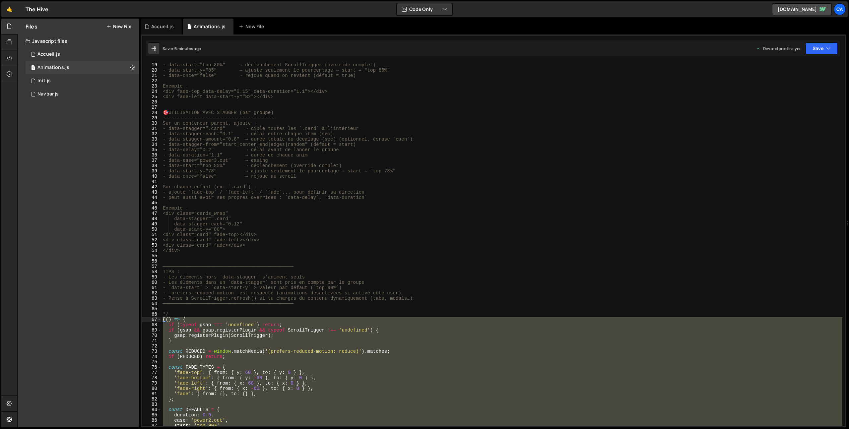
drag, startPoint x: 179, startPoint y: 400, endPoint x: 162, endPoint y: 321, distance: 81.1
click at [162, 321] on div "- data-ease="power3.out" → easing GSAP - data-start="top 80%" → déclenchement S…" at bounding box center [502, 244] width 681 height 374
type textarea "(() => { if (typeof gsap === 'undefined') return;"
paste textarea
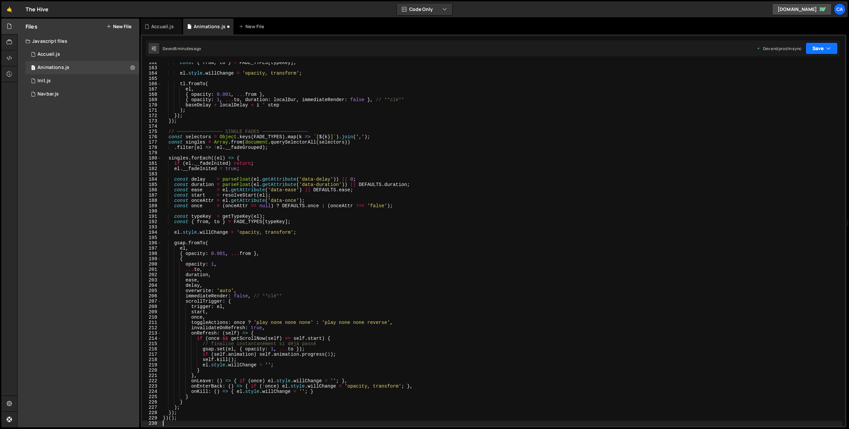
click at [817, 49] on button "Save" at bounding box center [822, 48] width 32 height 12
click at [800, 91] on div "6 minutes ago" at bounding box center [789, 94] width 26 height 6
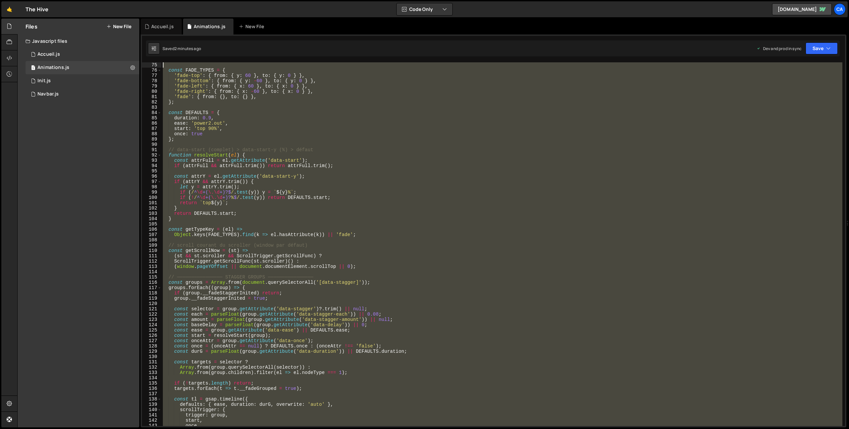
scroll to position [0, 0]
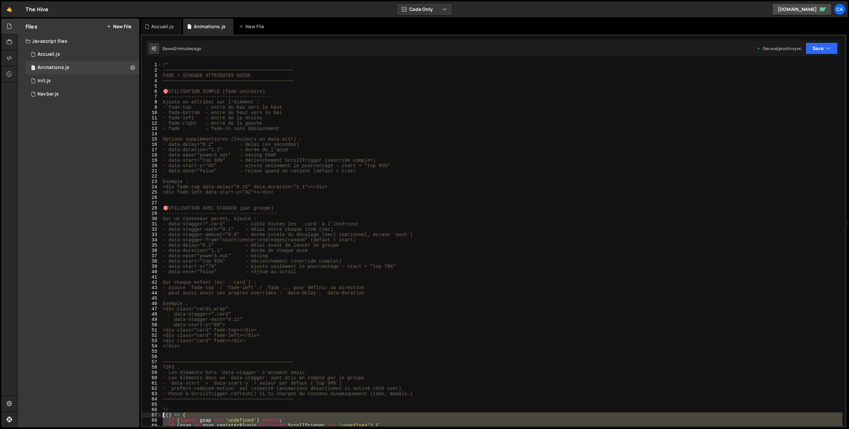
drag, startPoint x: 180, startPoint y: 344, endPoint x: 156, endPoint y: 415, distance: 74.5
click at [156, 415] on div "})(); 1 2 3 4 5 6 7 8 9 10 11 12 13 14 15 16 17 18 19 20 21 22 23 24 25 26 27 2…" at bounding box center [493, 244] width 703 height 364
type textarea "(() => { if (typeof gsap === 'undefined') return;"
paste textarea
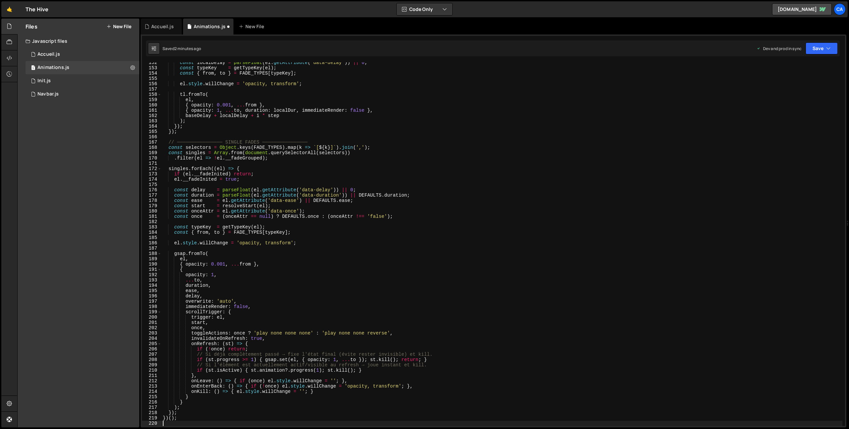
click at [819, 57] on div "1 Type cmd + s to save your Javascript file. הההההההההההההההההההההההההההההההההה…" at bounding box center [494, 230] width 706 height 393
click at [819, 54] on button "Save" at bounding box center [822, 48] width 32 height 12
click at [780, 89] on div "Save to Production S" at bounding box center [799, 86] width 69 height 7
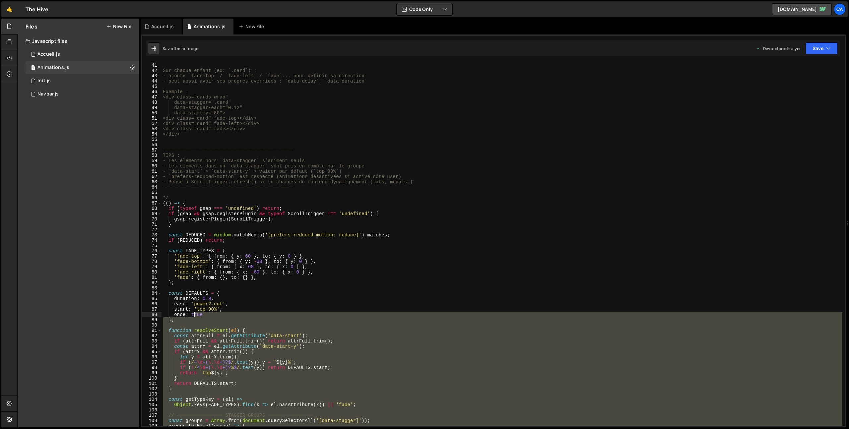
scroll to position [212, 0]
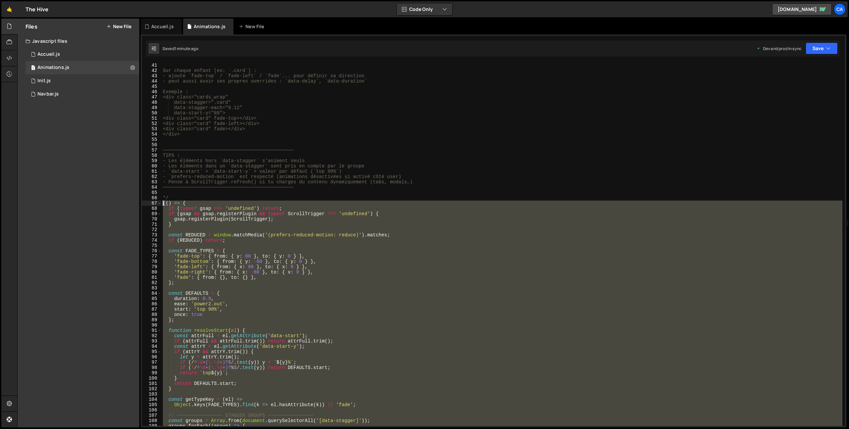
drag, startPoint x: 180, startPoint y: 399, endPoint x: 144, endPoint y: 204, distance: 198.3
click at [144, 204] on div "})(); 40 41 42 43 44 45 46 47 48 49 50 51 52 53 54 55 56 57 58 59 60 61 62 63 6…" at bounding box center [493, 244] width 703 height 364
type textarea "(() => { if (typeof gsap === 'undefined') return;"
paste textarea
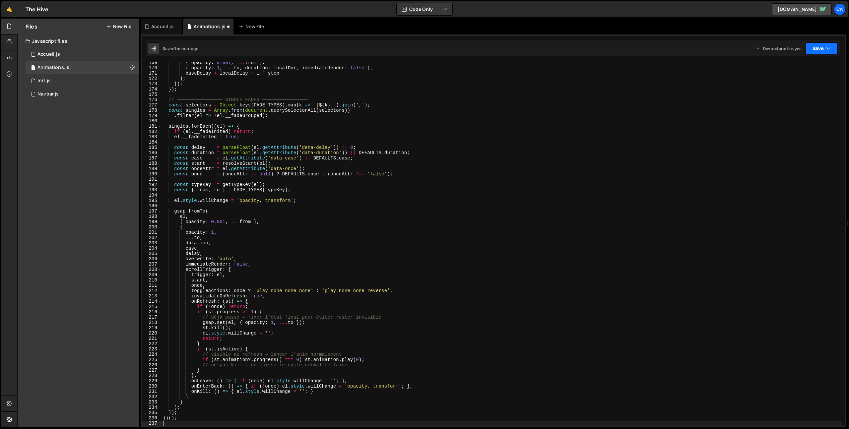
click at [826, 50] on icon "button" at bounding box center [828, 48] width 5 height 7
drag, startPoint x: 808, startPoint y: 79, endPoint x: 779, endPoint y: 141, distance: 68.7
click at [780, 145] on div "Debug Explain Copy Accueil.js Animations.js New File Saved 1 minute ago Dev and…" at bounding box center [494, 223] width 706 height 409
click at [817, 48] on button "Save" at bounding box center [822, 48] width 32 height 12
click at [794, 94] on div "1 minute ago" at bounding box center [787, 94] width 23 height 6
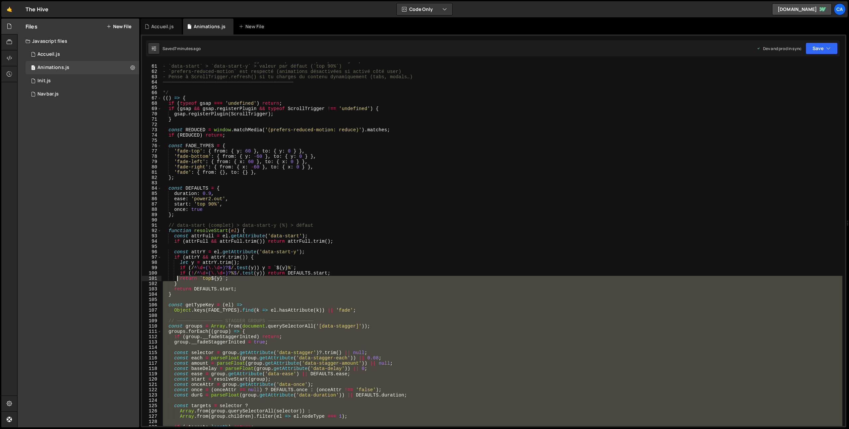
scroll to position [280, 0]
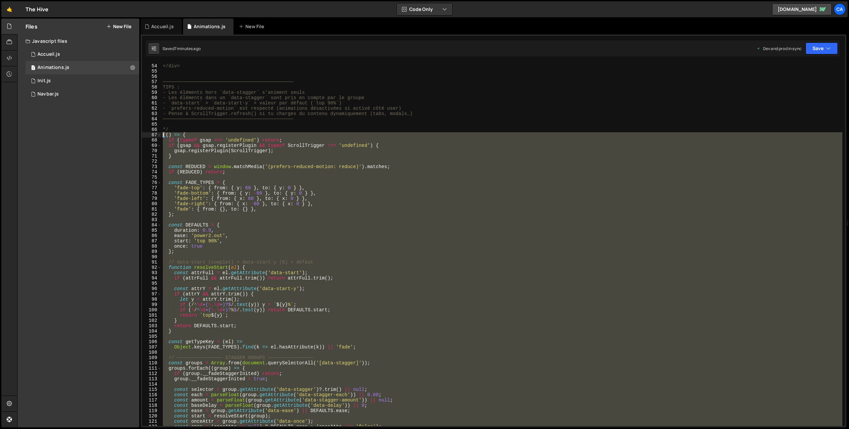
drag, startPoint x: 182, startPoint y: 346, endPoint x: 147, endPoint y: 136, distance: 213.4
click at [147, 136] on div "})(); 53 54 55 56 57 58 59 60 61 62 63 64 65 66 67 68 69 70 71 72 73 74 75 76 7…" at bounding box center [493, 244] width 703 height 364
type textarea "(() => { if (typeof gsap === 'undefined') return;"
paste textarea
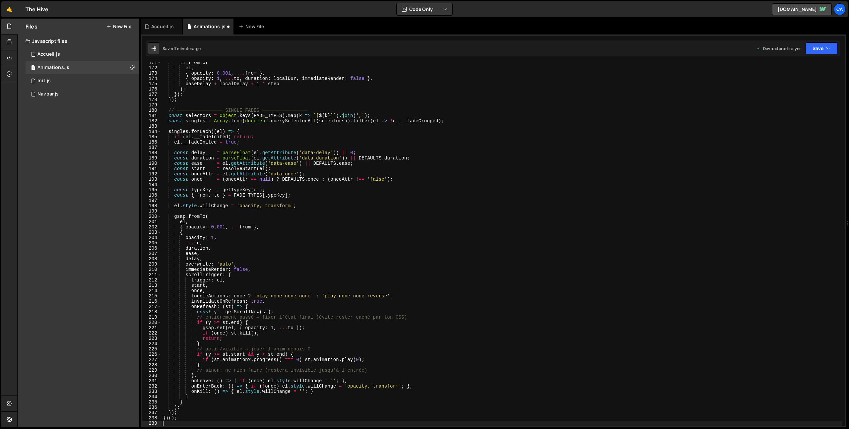
scroll to position [904, 0]
click at [827, 49] on icon "button" at bounding box center [828, 48] width 5 height 7
click at [791, 89] on div "Save to Production S" at bounding box center [799, 86] width 69 height 7
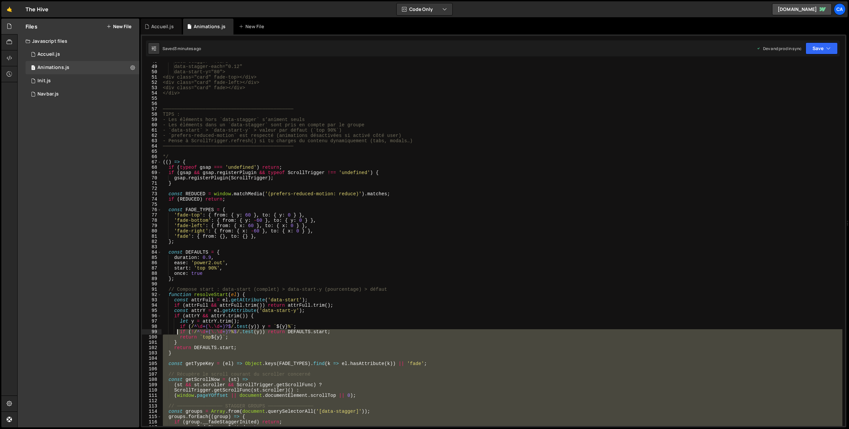
scroll to position [253, 0]
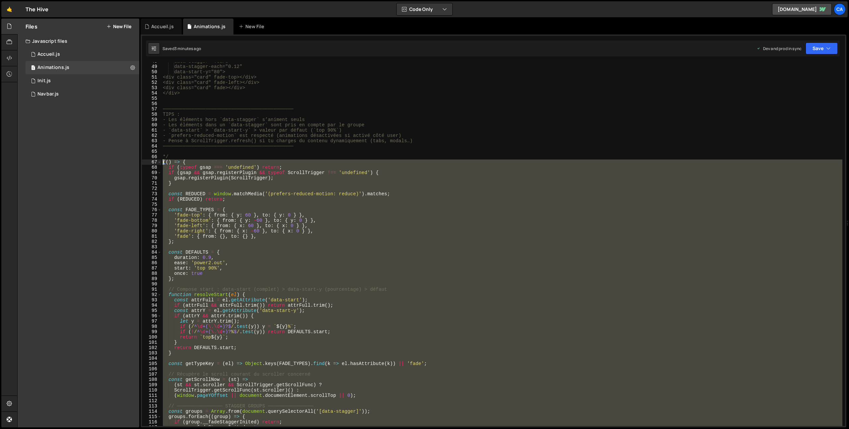
drag, startPoint x: 187, startPoint y: 371, endPoint x: 140, endPoint y: 163, distance: 213.8
click at [141, 163] on div "1 Type cmd + s to save your Javascript file. הההההההההההההההההההההההההההההההההה…" at bounding box center [494, 230] width 706 height 393
type textarea "(() => { if (typeof gsap === 'undefined') return;"
paste textarea
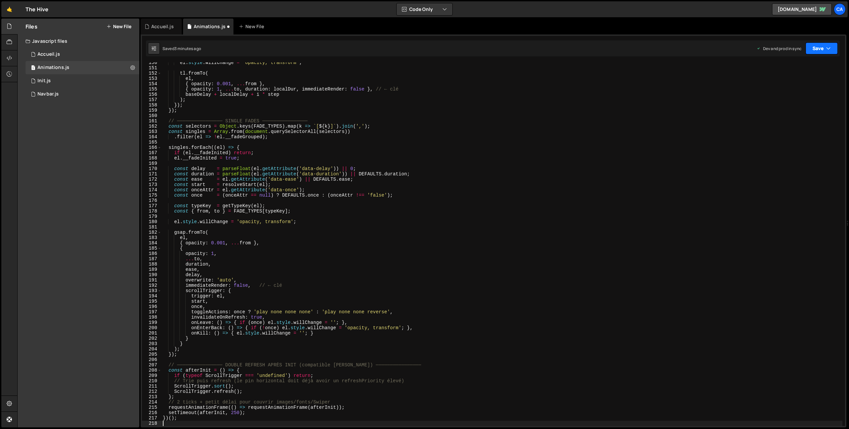
click at [812, 51] on button "Save" at bounding box center [822, 48] width 32 height 12
click at [781, 94] on div "3 minutes ago" at bounding box center [789, 94] width 26 height 6
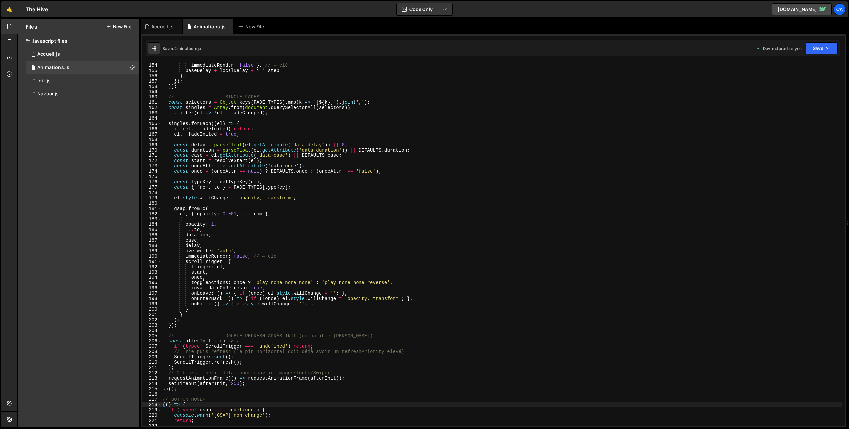
scroll to position [849, 0]
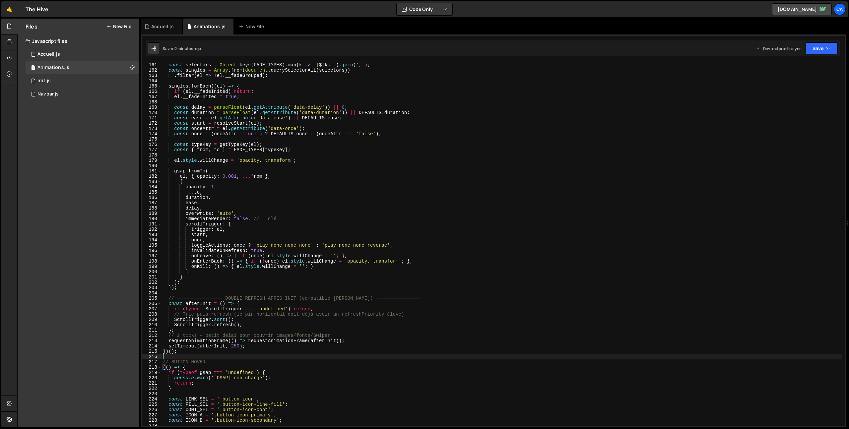
click at [195, 355] on div "// ──────────────── SINGLE FADES ──────────────── const selectors = Object . ke…" at bounding box center [502, 244] width 681 height 374
click at [196, 353] on div "// ──────────────── SINGLE FADES ──────────────── const selectors = Object . ke…" at bounding box center [502, 244] width 681 height 374
type textarea "})();"
paste textarea
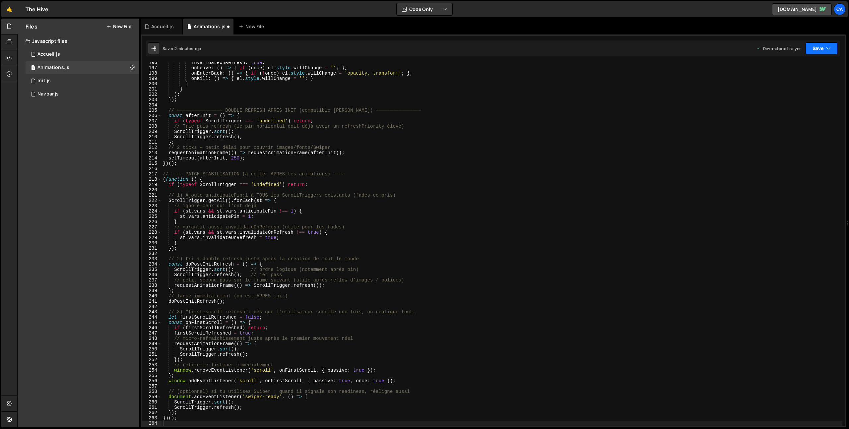
click at [826, 47] on icon "button" at bounding box center [828, 48] width 5 height 7
click at [775, 92] on div "Saved 2 minutes ago" at bounding box center [799, 94] width 69 height 8
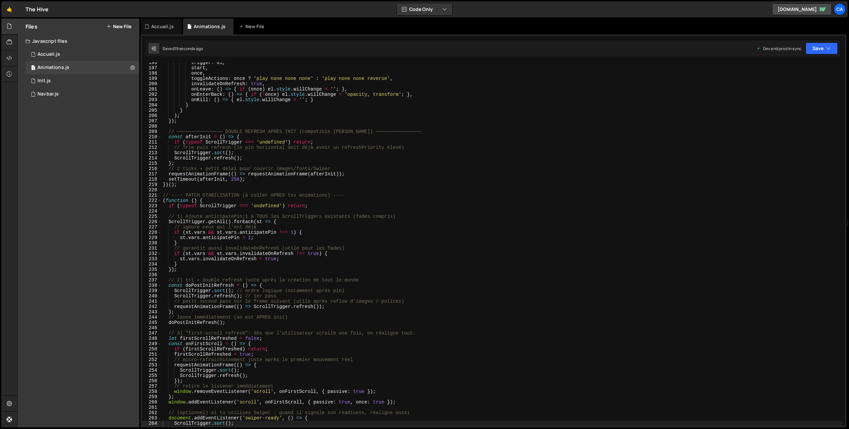
scroll to position [1067, 0]
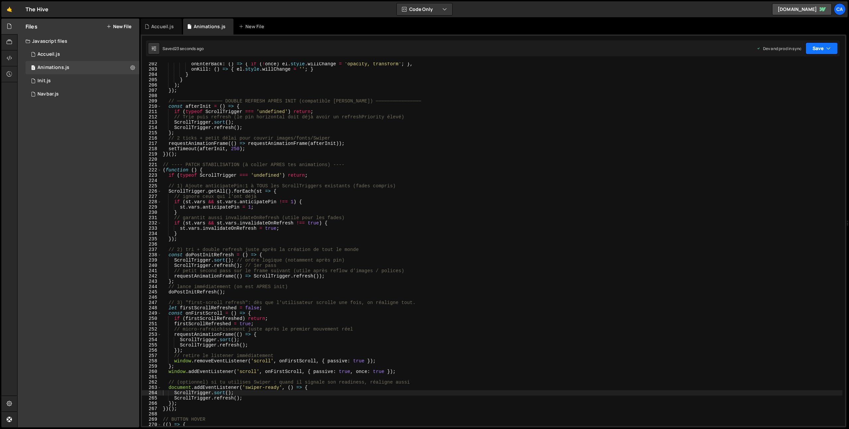
click at [824, 53] on button "Save" at bounding box center [822, 48] width 32 height 12
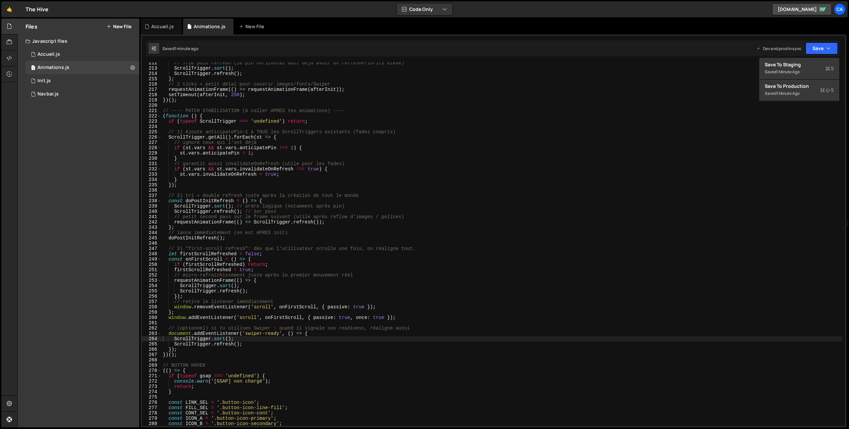
scroll to position [1124, 0]
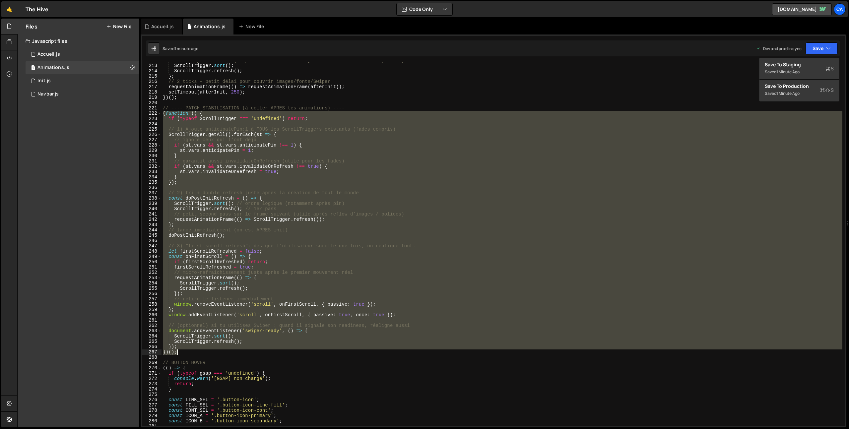
drag, startPoint x: 162, startPoint y: 113, endPoint x: 220, endPoint y: 353, distance: 246.5
click at [220, 353] on div "// Trie puis refresh (le pin horizontal doit déjà avoir un refreshPriority élev…" at bounding box center [502, 245] width 681 height 374
type textarea "}); })();"
paste textarea
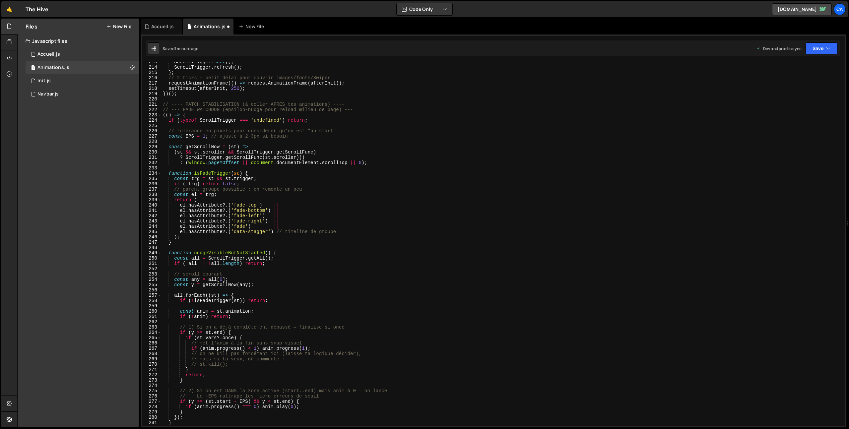
scroll to position [1102, 0]
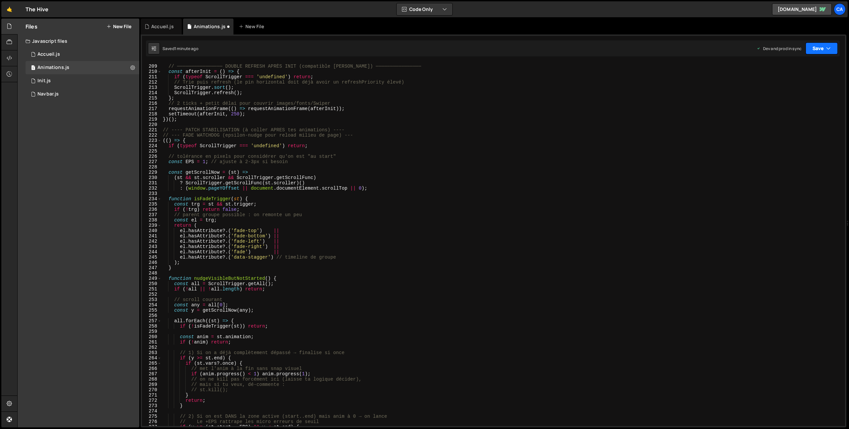
click at [821, 48] on button "Save" at bounding box center [822, 48] width 32 height 12
click at [785, 96] on div "1 minute ago" at bounding box center [787, 94] width 23 height 6
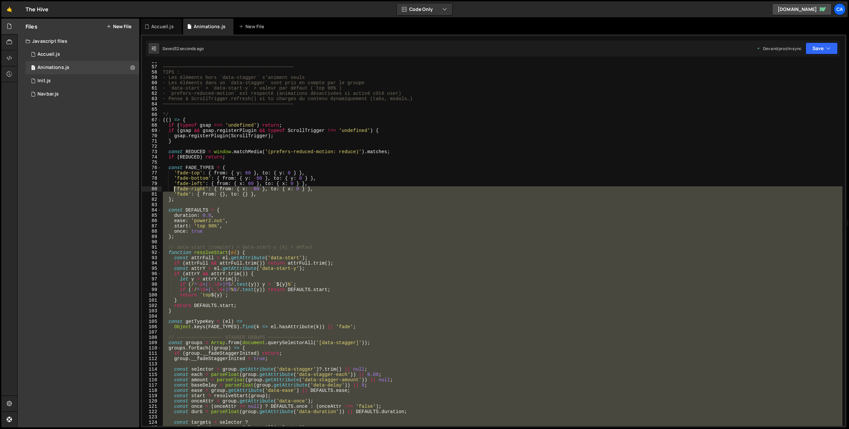
scroll to position [184, 0]
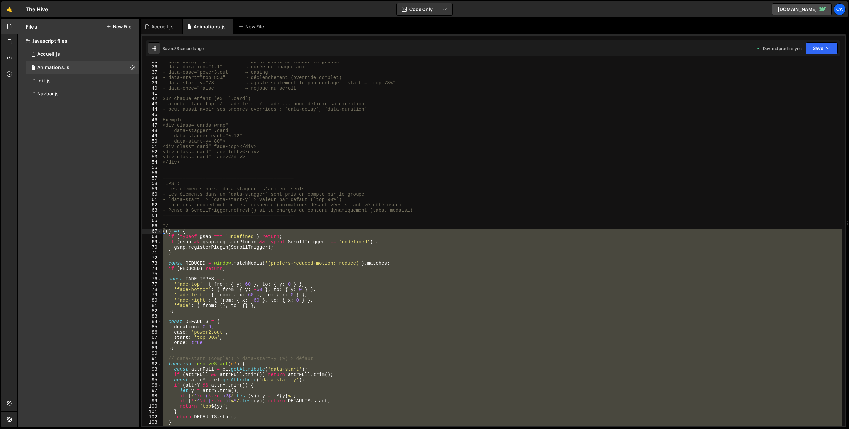
drag, startPoint x: 178, startPoint y: 243, endPoint x: 145, endPoint y: 231, distance: 35.1
click at [145, 231] on div "})(); 35 36 37 38 39 40 41 42 43 44 45 46 47 48 49 50 51 52 53 54 55 56 57 58 5…" at bounding box center [493, 244] width 703 height 364
click at [211, 196] on div "- data-delay="0.2" → délai avant de lancer le groupe - data-duration="1.1" → du…" at bounding box center [502, 246] width 681 height 374
type textarea "- Les éléments dans un `data-stagger` sont pris en compte par le groupe"
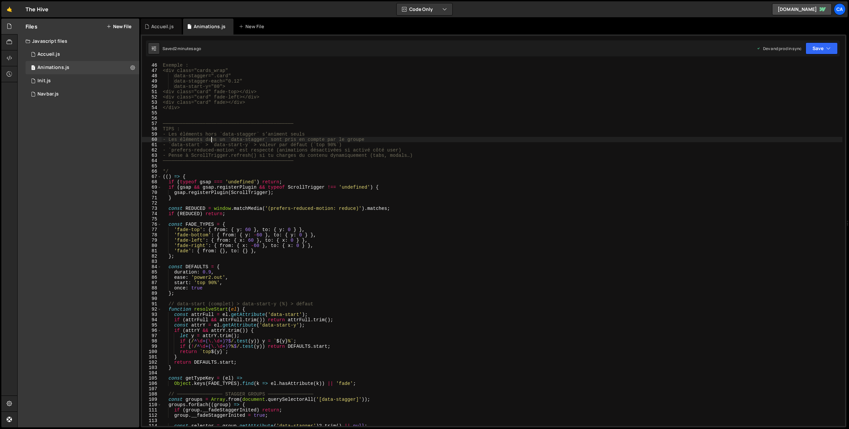
scroll to position [238, 0]
